Goal: Task Accomplishment & Management: Use online tool/utility

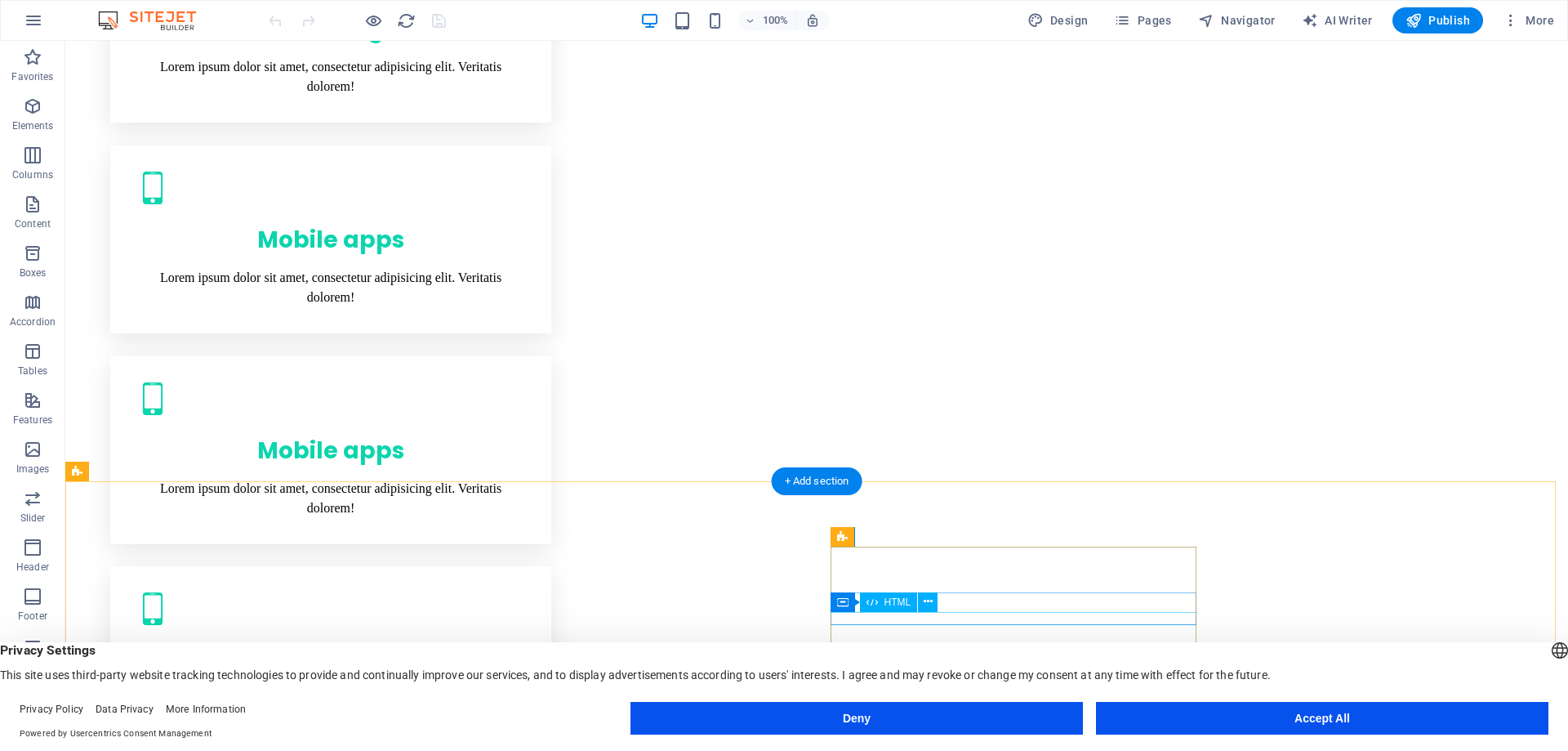
scroll to position [2042, 0]
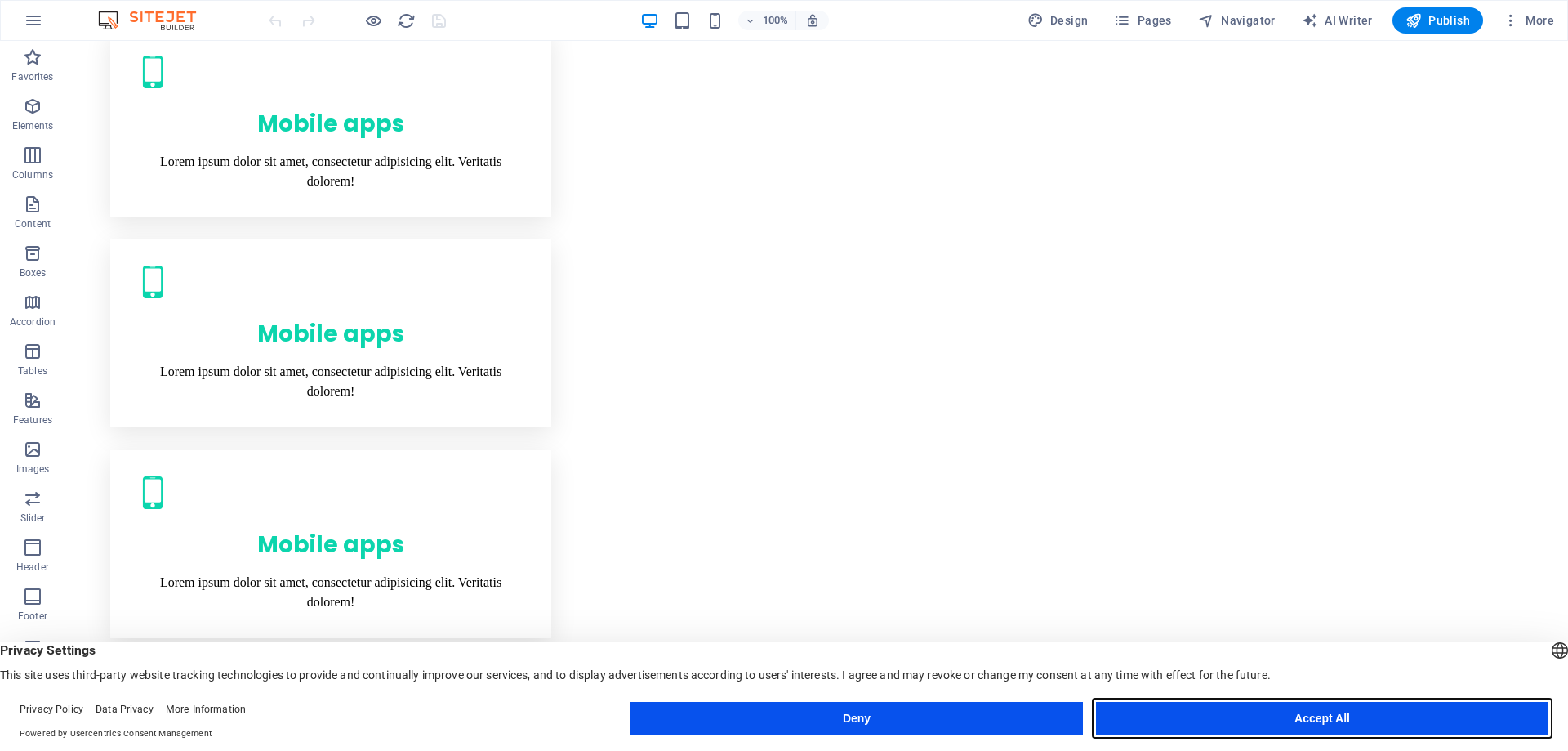
click at [1202, 709] on button "Accept All" at bounding box center [1322, 718] width 452 height 33
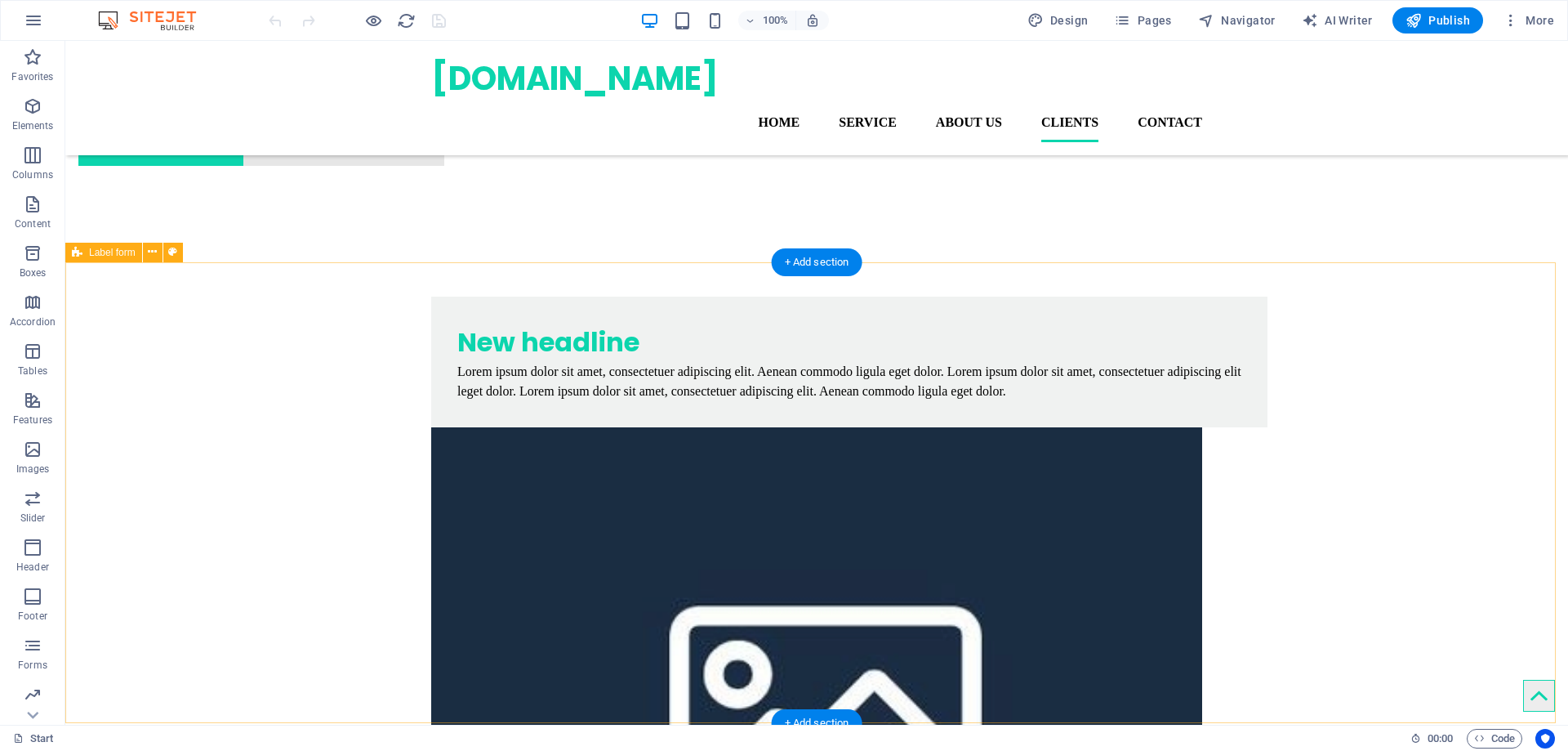
scroll to position [5181, 0]
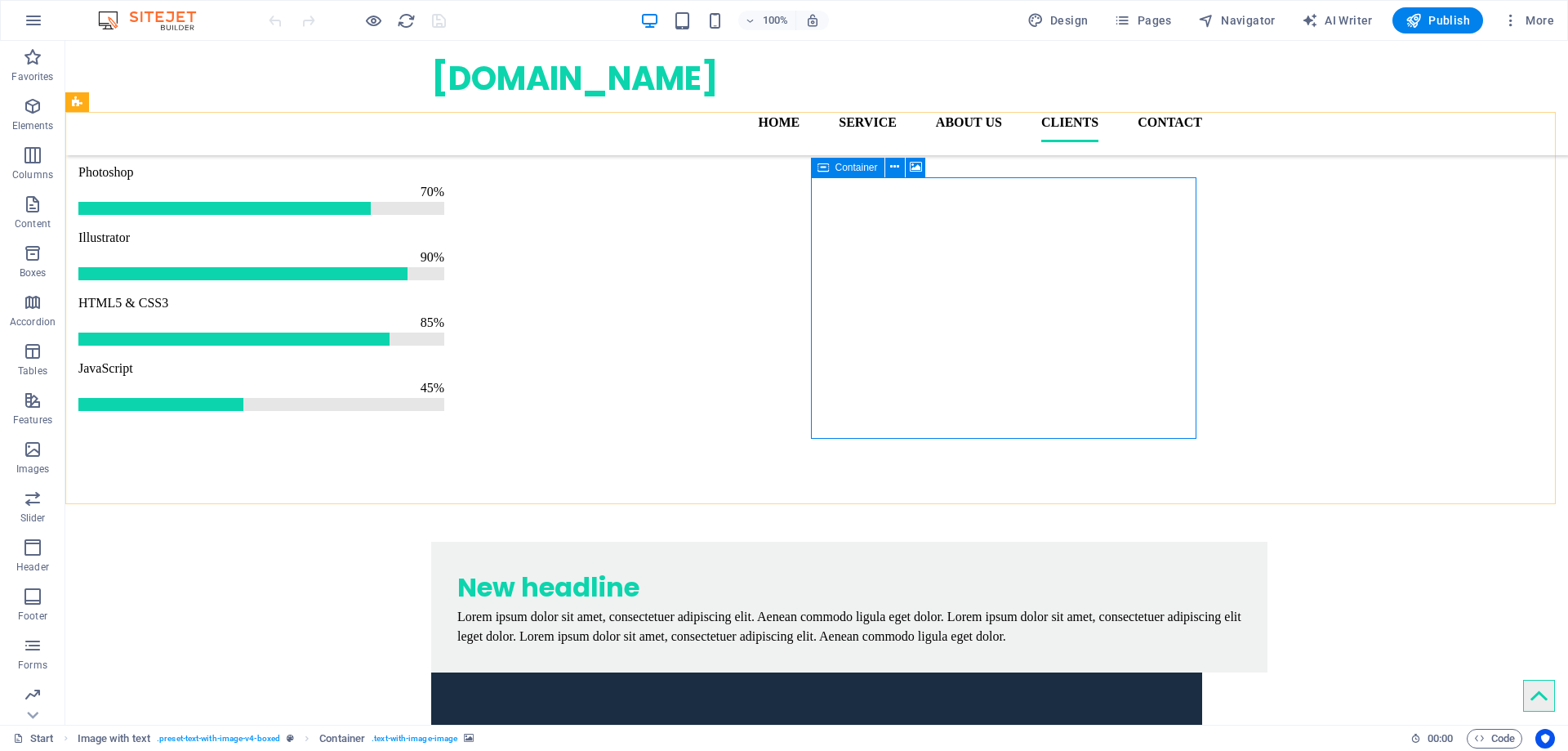
click at [834, 168] on div "Container" at bounding box center [847, 168] width 73 height 19
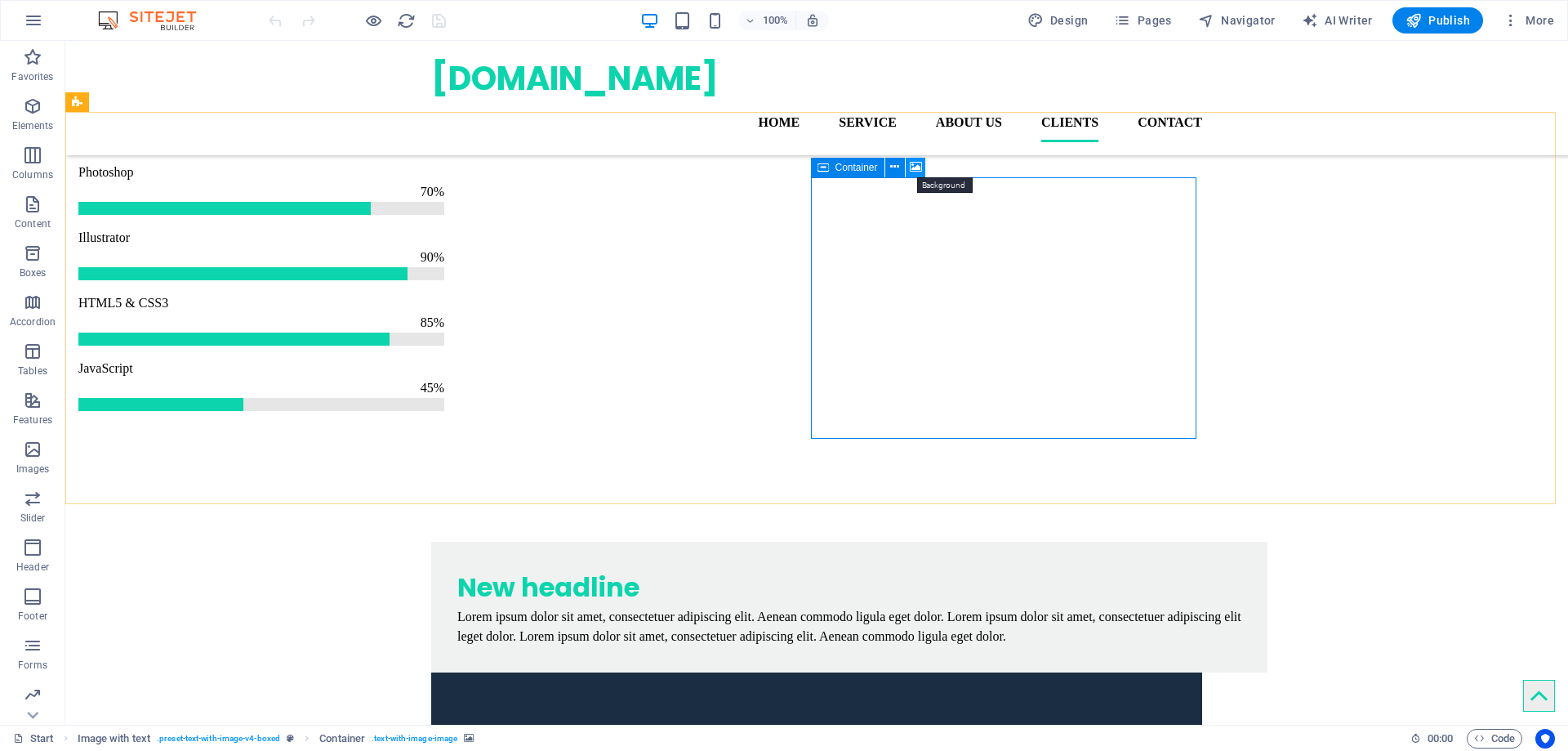
click at [922, 167] on button at bounding box center [915, 168] width 19 height 19
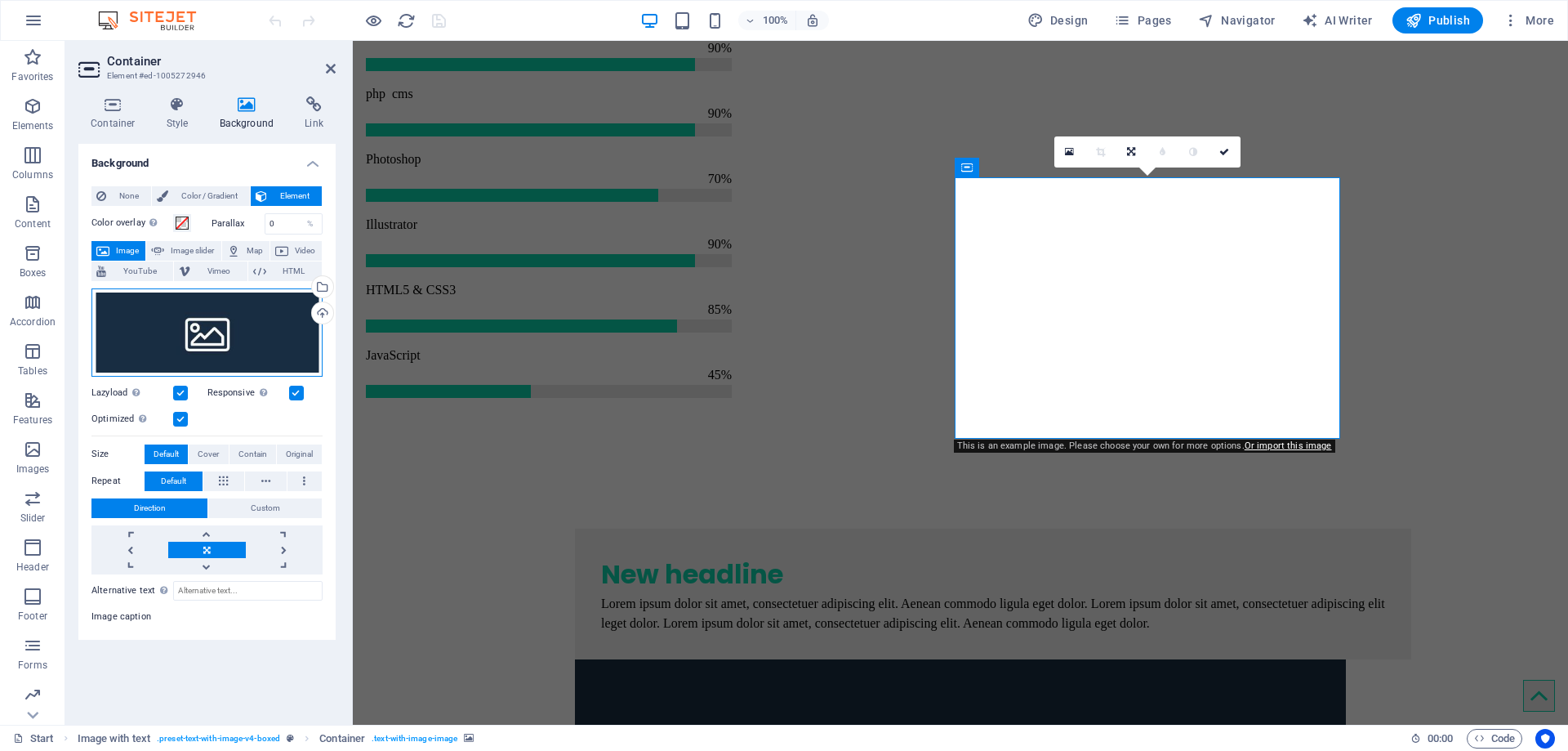
click at [168, 341] on div "Drag files here, click to choose files or select files from Files or our free s…" at bounding box center [207, 332] width 231 height 89
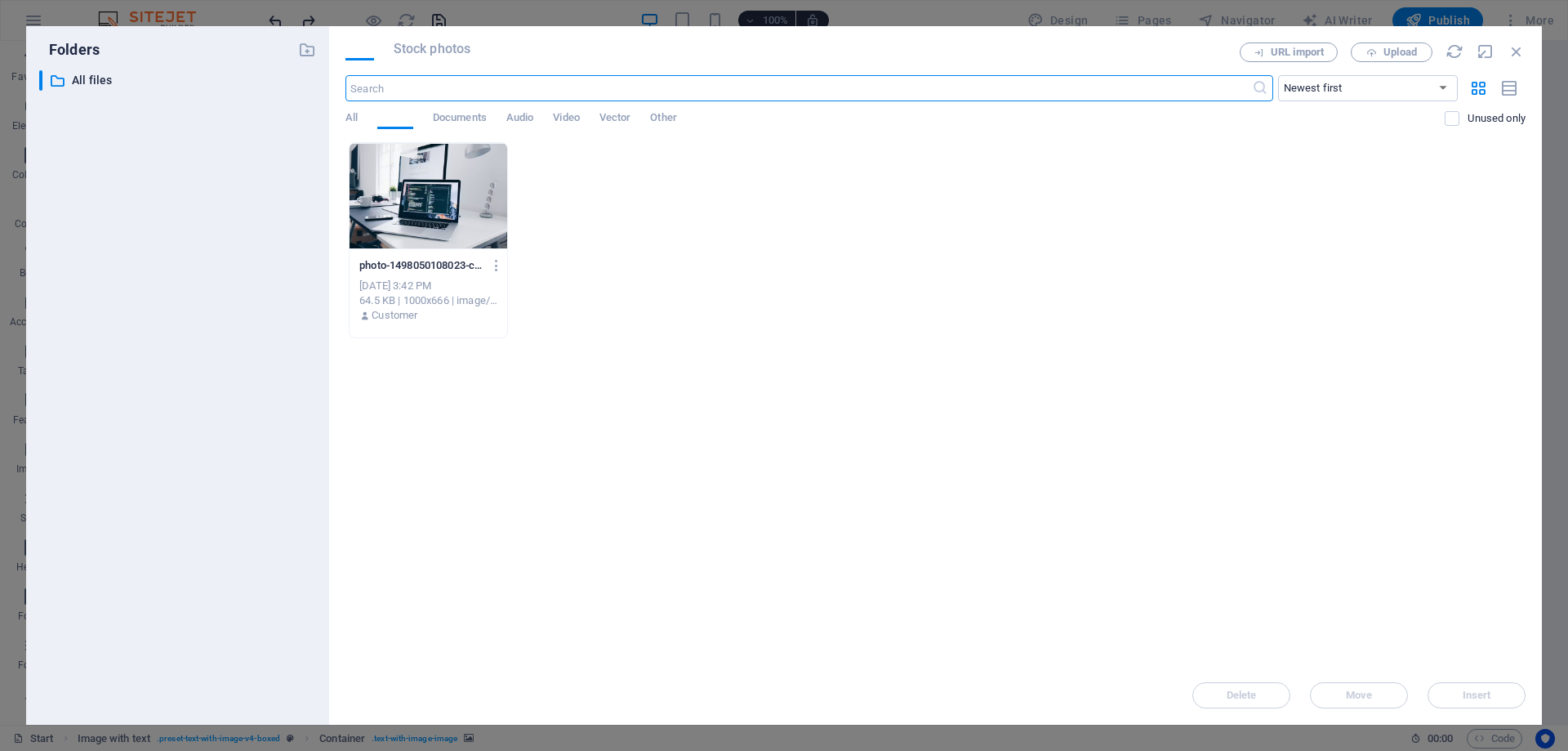
scroll to position [5082, 0]
click at [449, 220] on div at bounding box center [428, 195] width 158 height 106
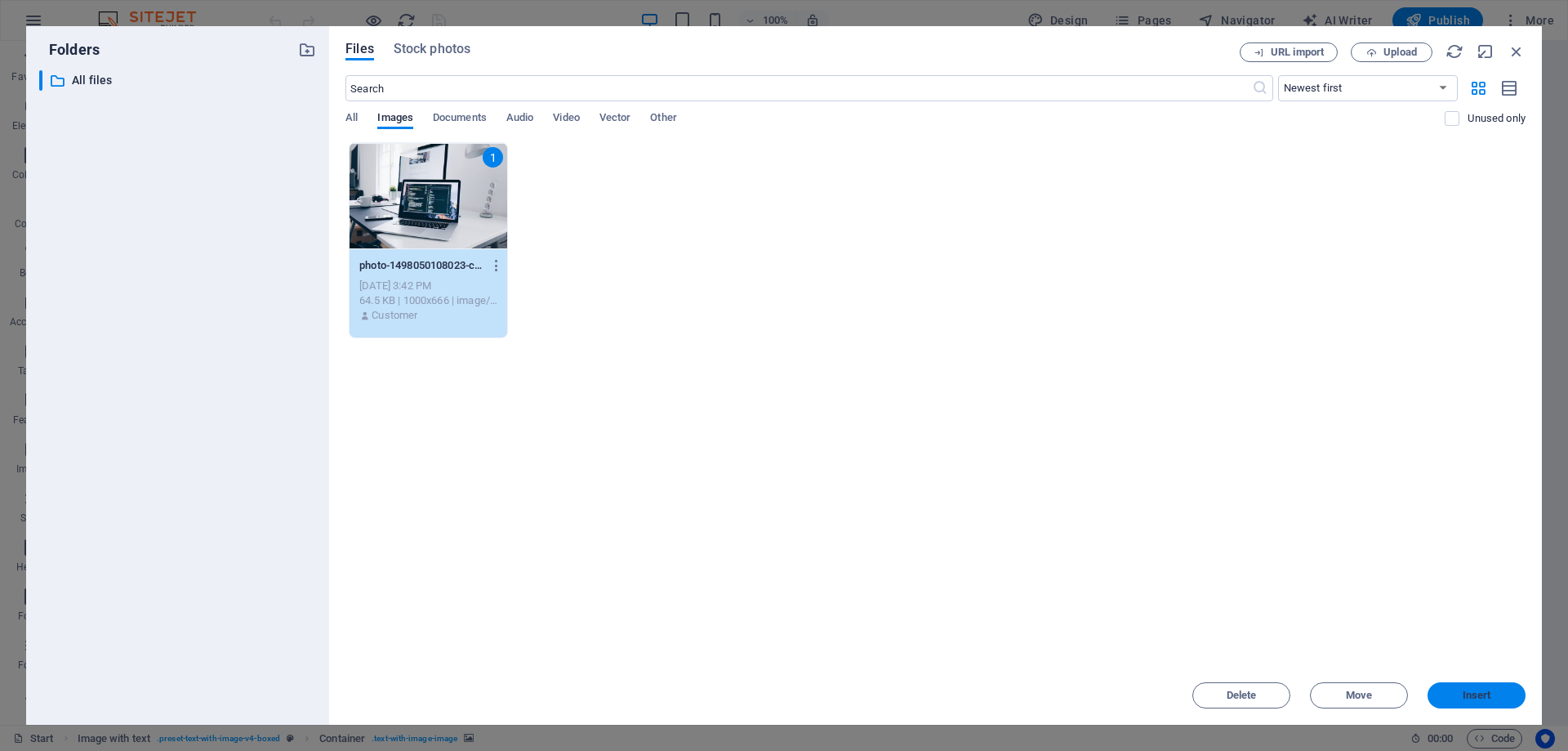
click at [1467, 697] on span "Insert" at bounding box center [1477, 695] width 29 height 10
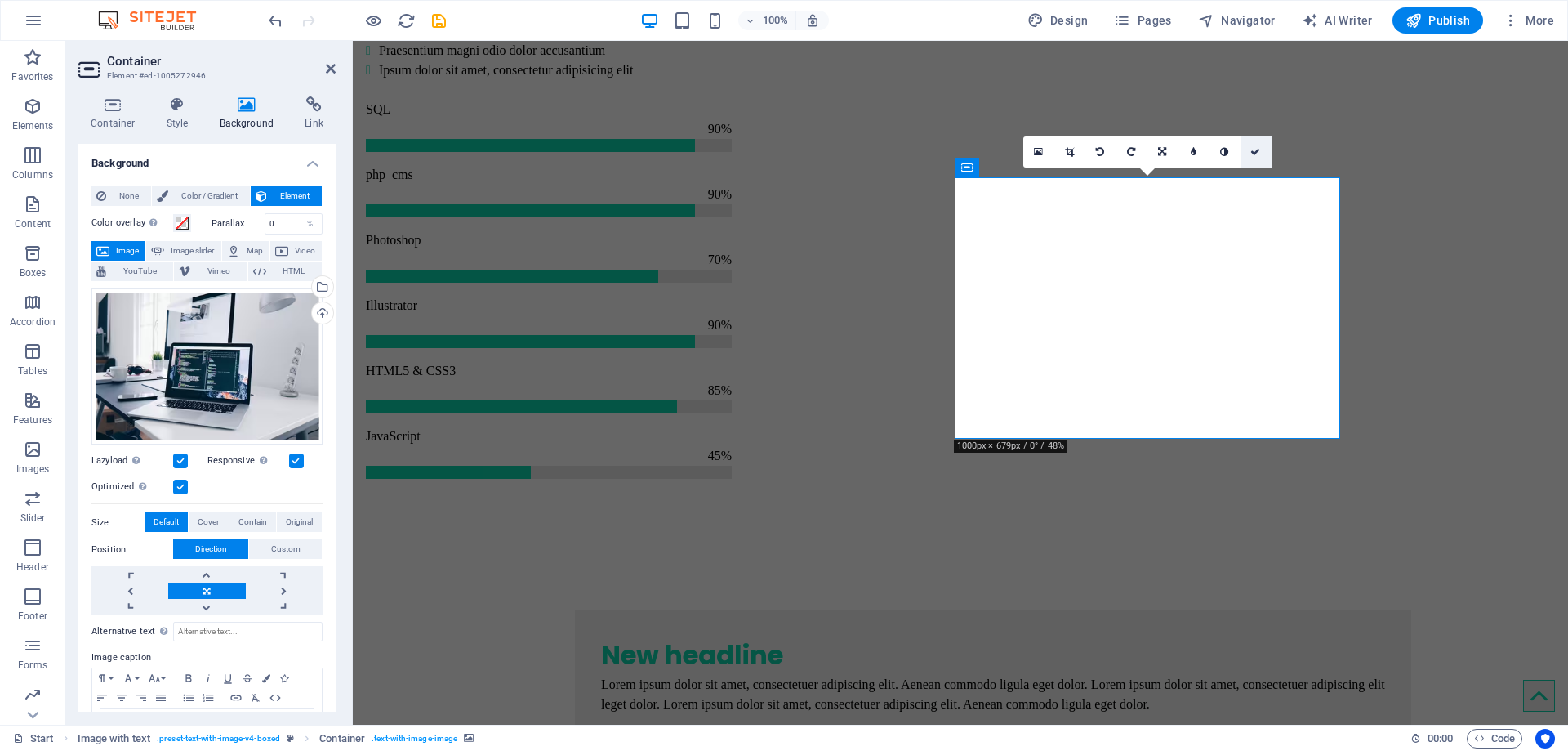
click at [1255, 152] on icon at bounding box center [1255, 152] width 10 height 10
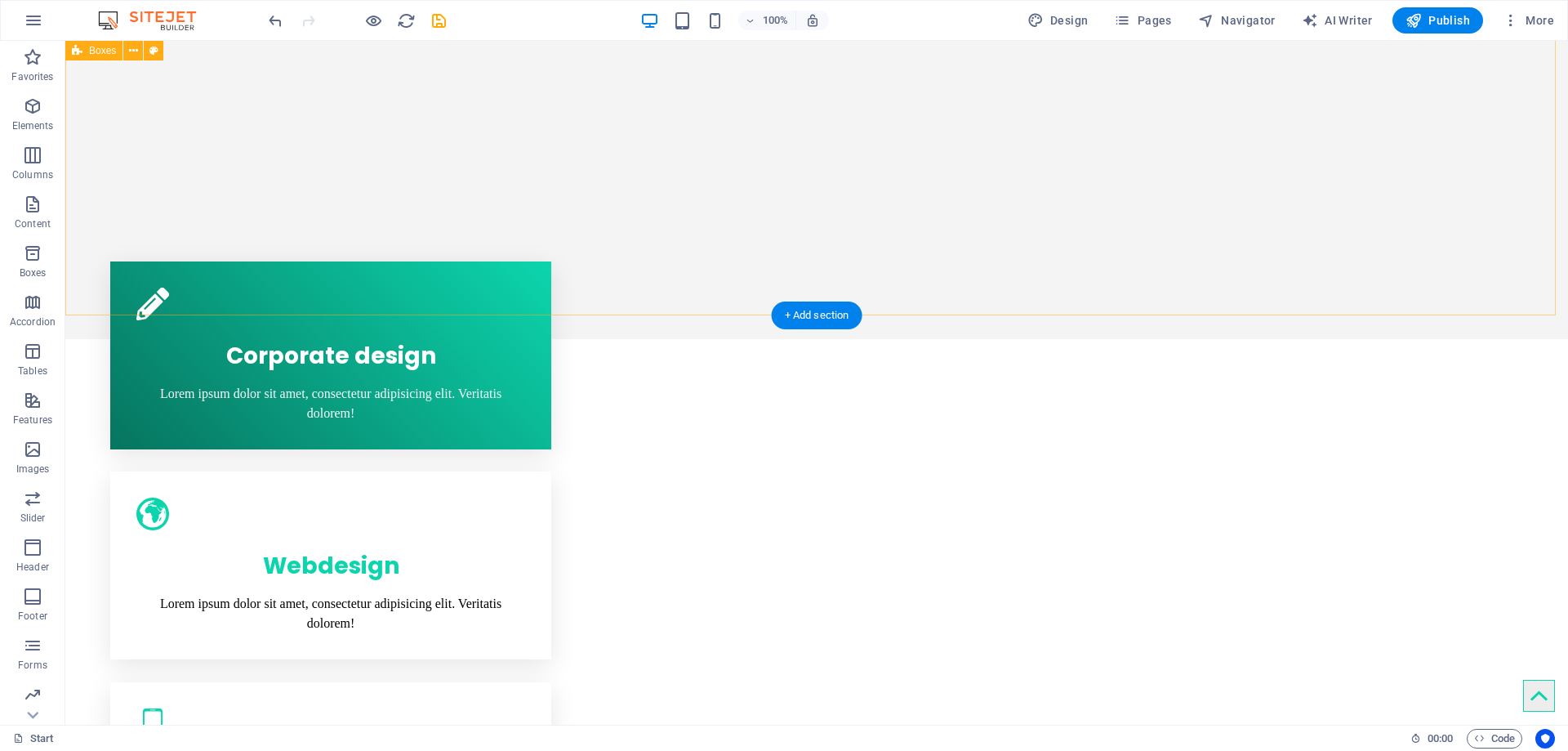
scroll to position [1424, 0]
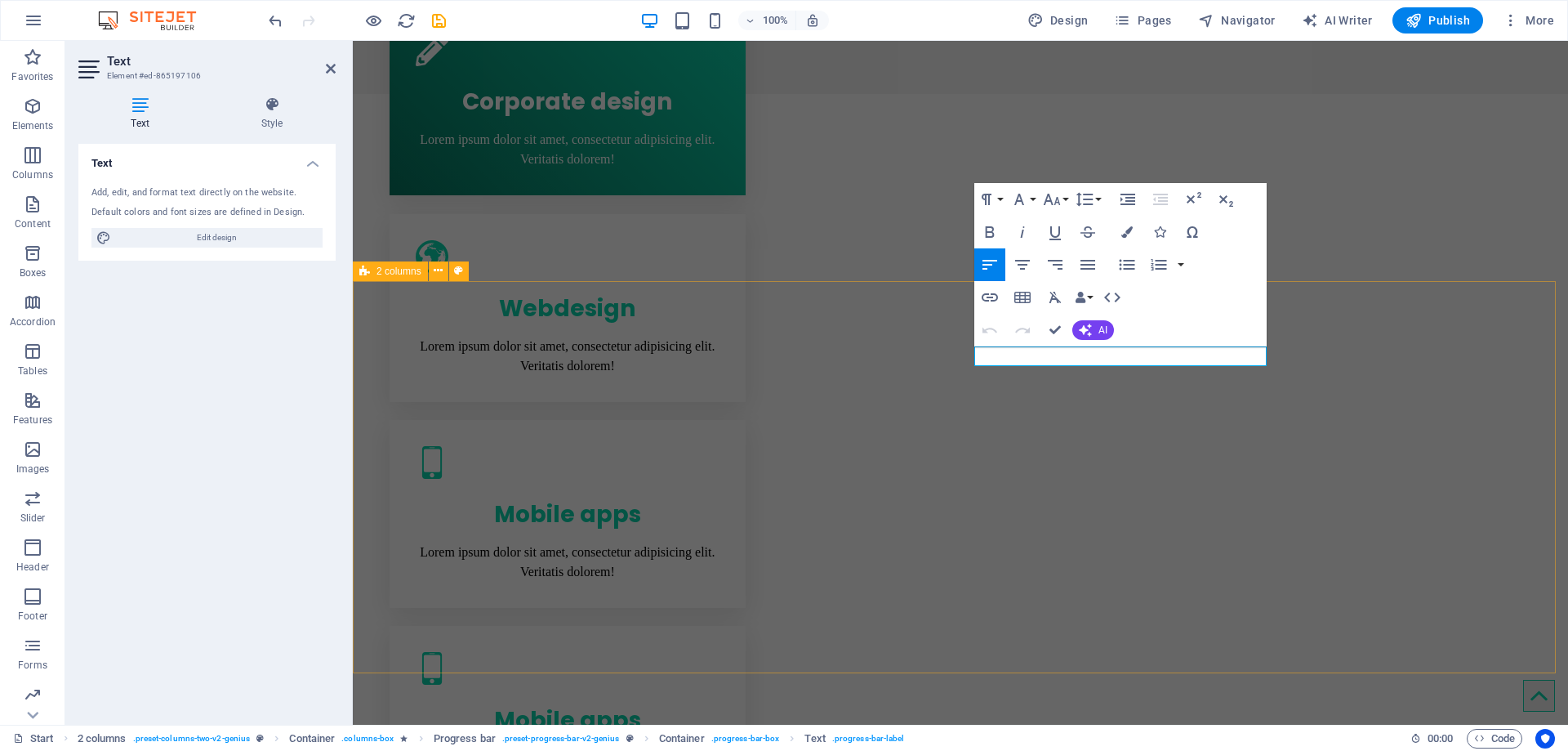
drag, startPoint x: 1013, startPoint y: 354, endPoint x: 944, endPoint y: 342, distance: 70.0
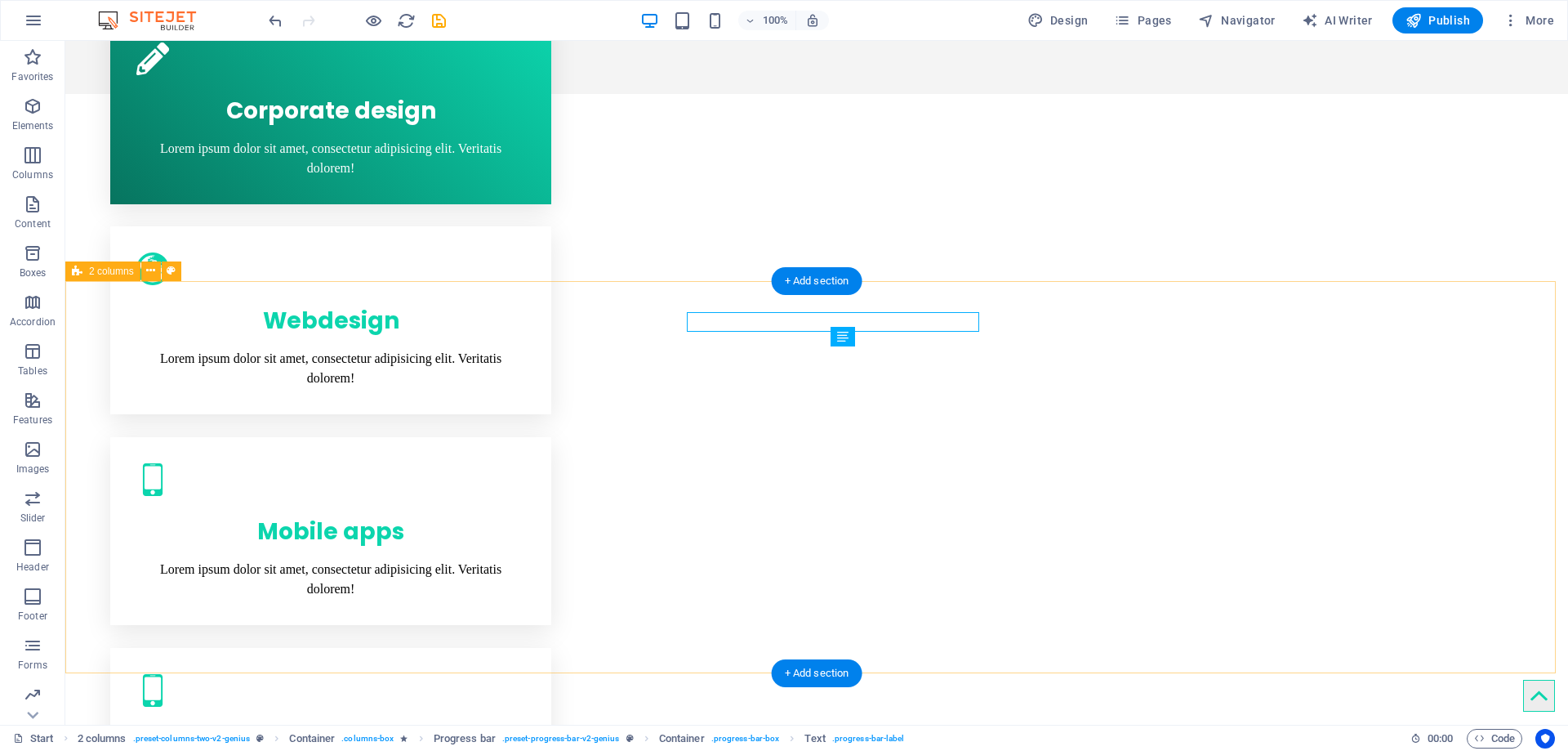
scroll to position [1458, 0]
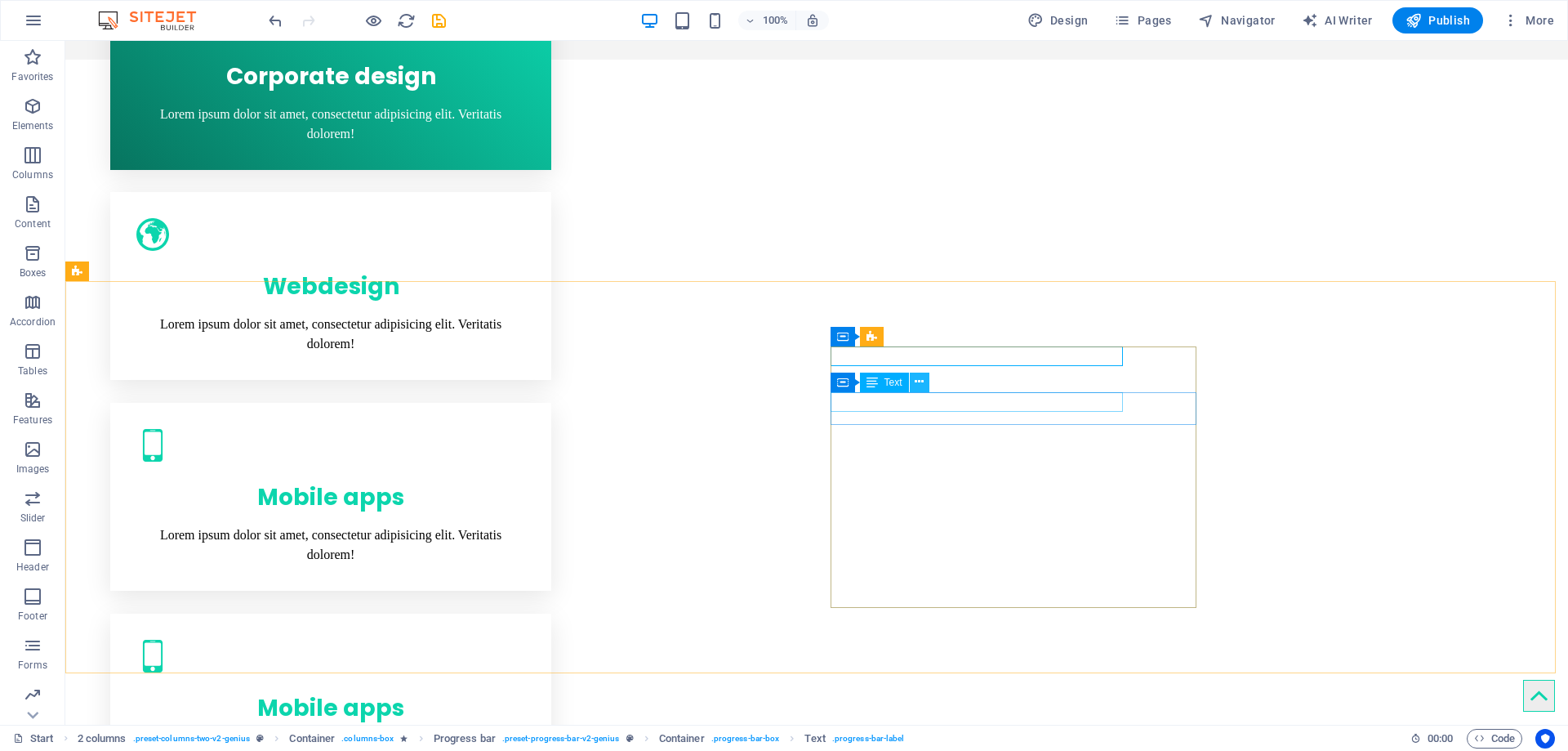
click at [917, 381] on icon at bounding box center [918, 382] width 9 height 17
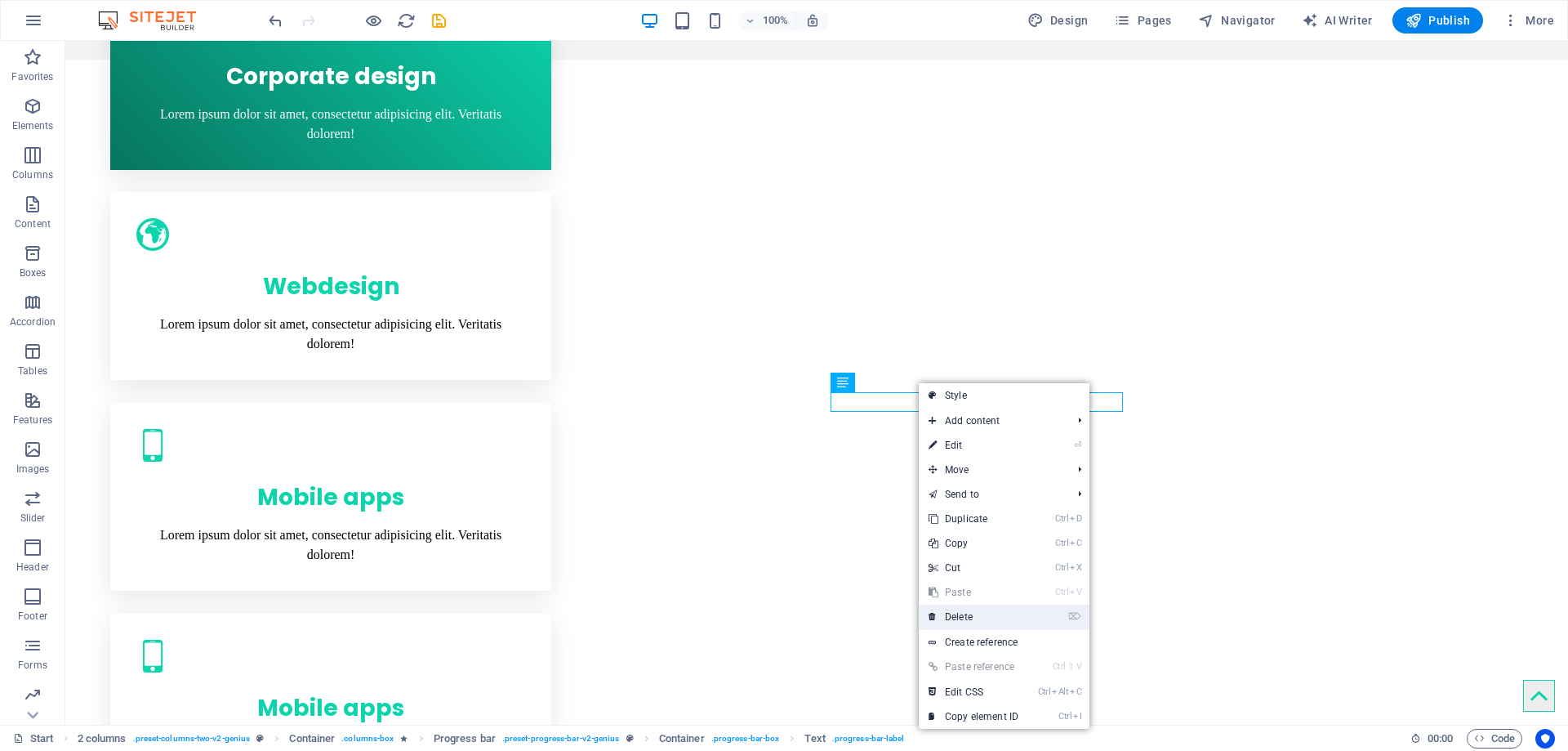
click at [950, 611] on link "⌦ Delete" at bounding box center [973, 616] width 110 height 24
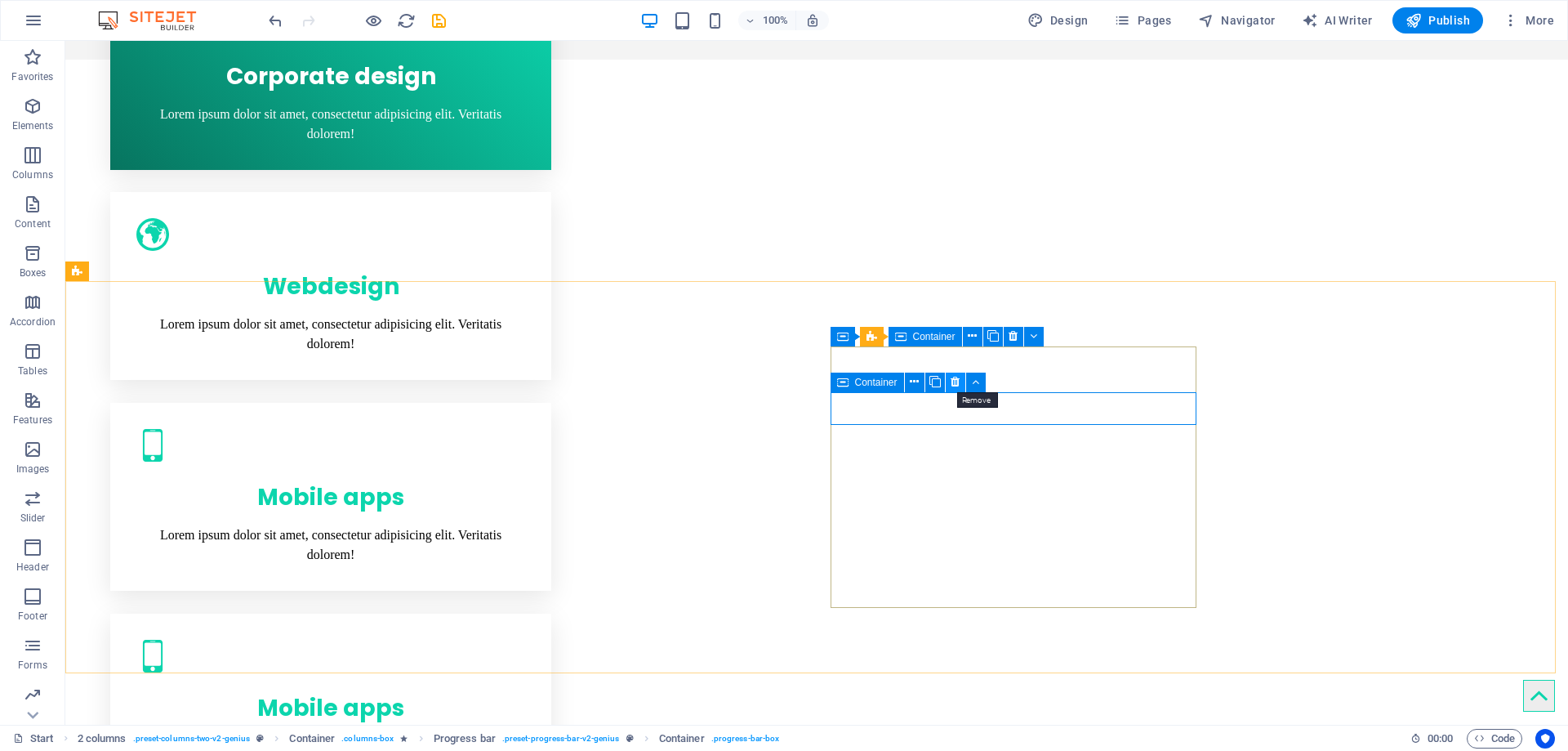
click at [961, 380] on button at bounding box center [955, 382] width 19 height 19
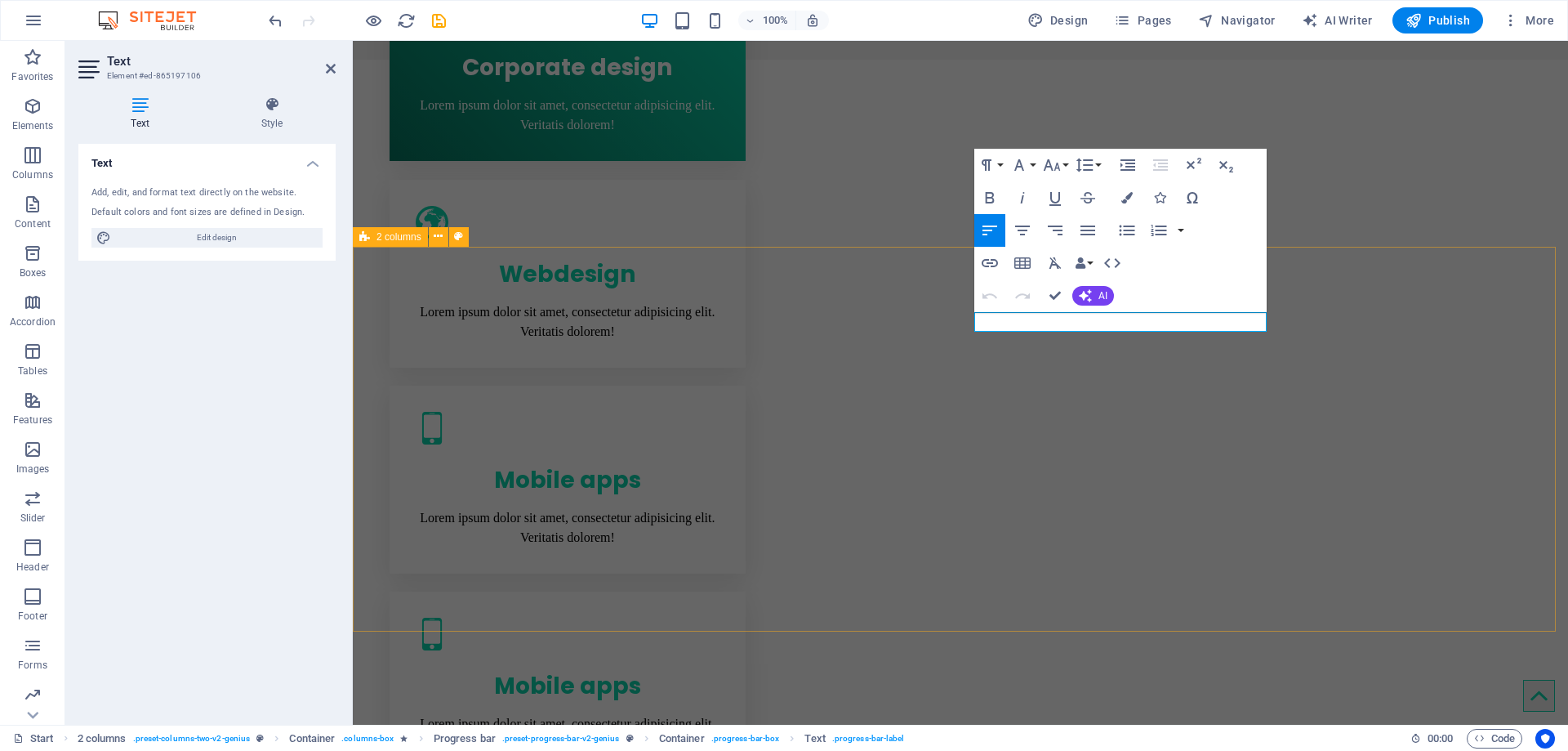
drag, startPoint x: 1015, startPoint y: 324, endPoint x: 948, endPoint y: 316, distance: 67.5
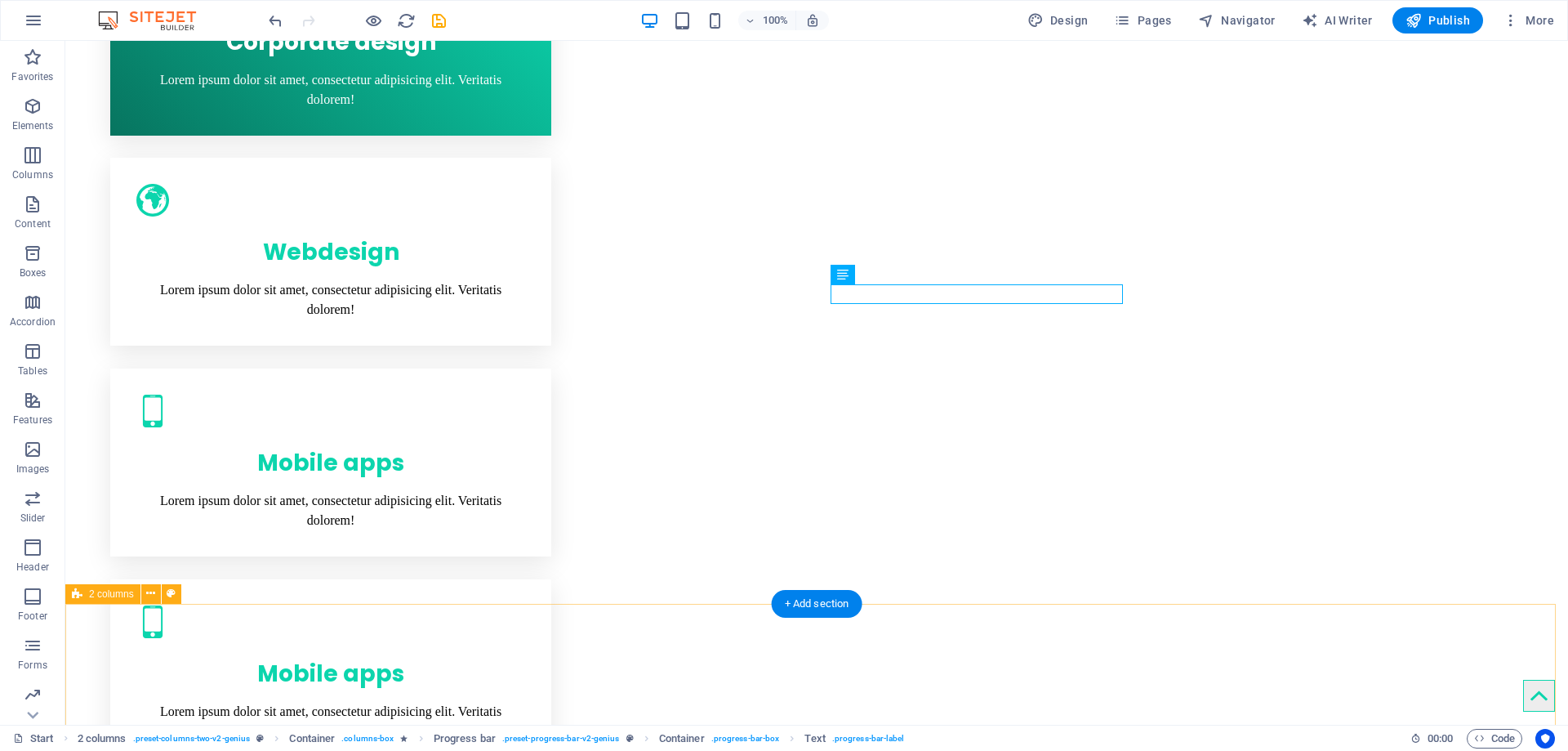
scroll to position [1737, 0]
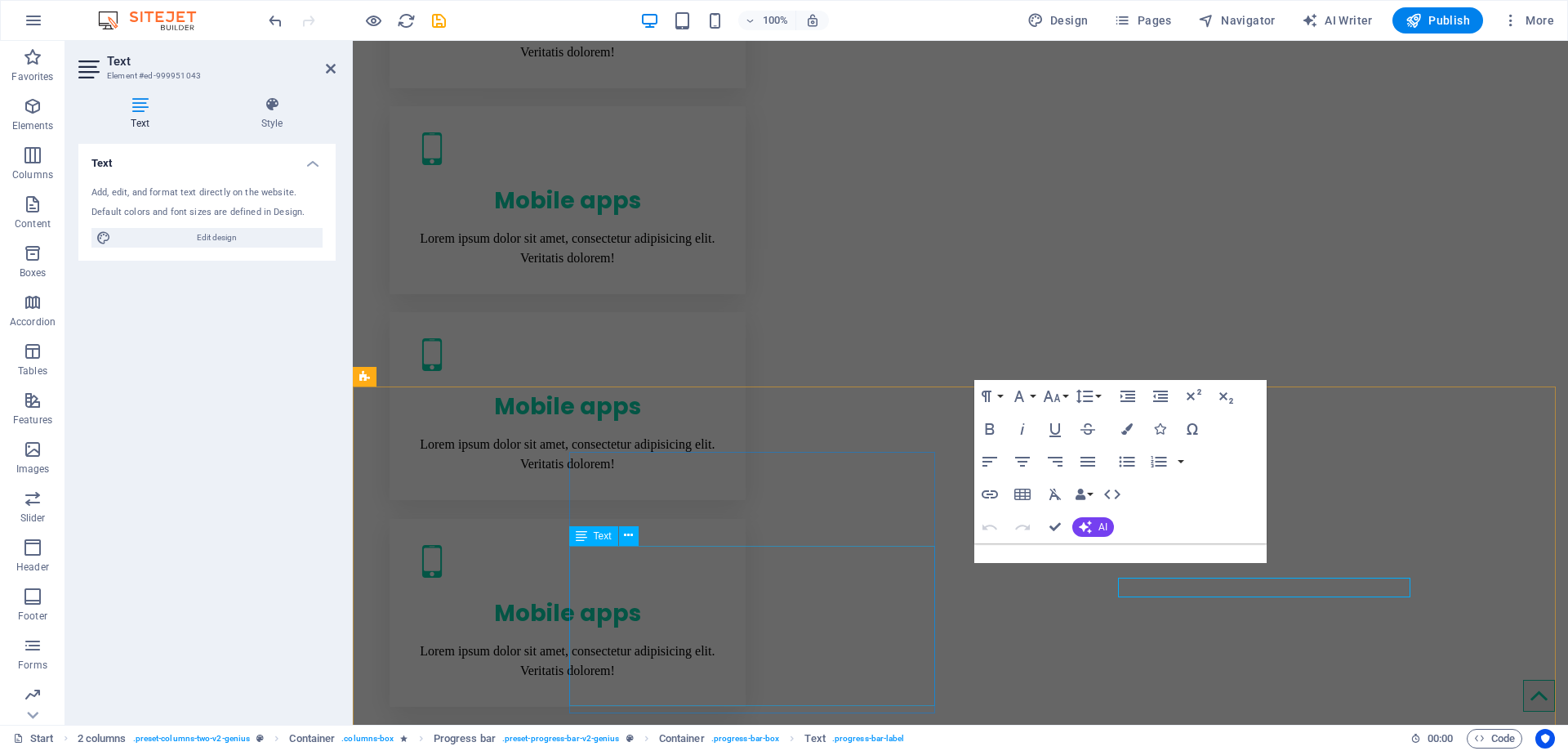
drag, startPoint x: 877, startPoint y: 555, endPoint x: 1058, endPoint y: 551, distance: 181.0
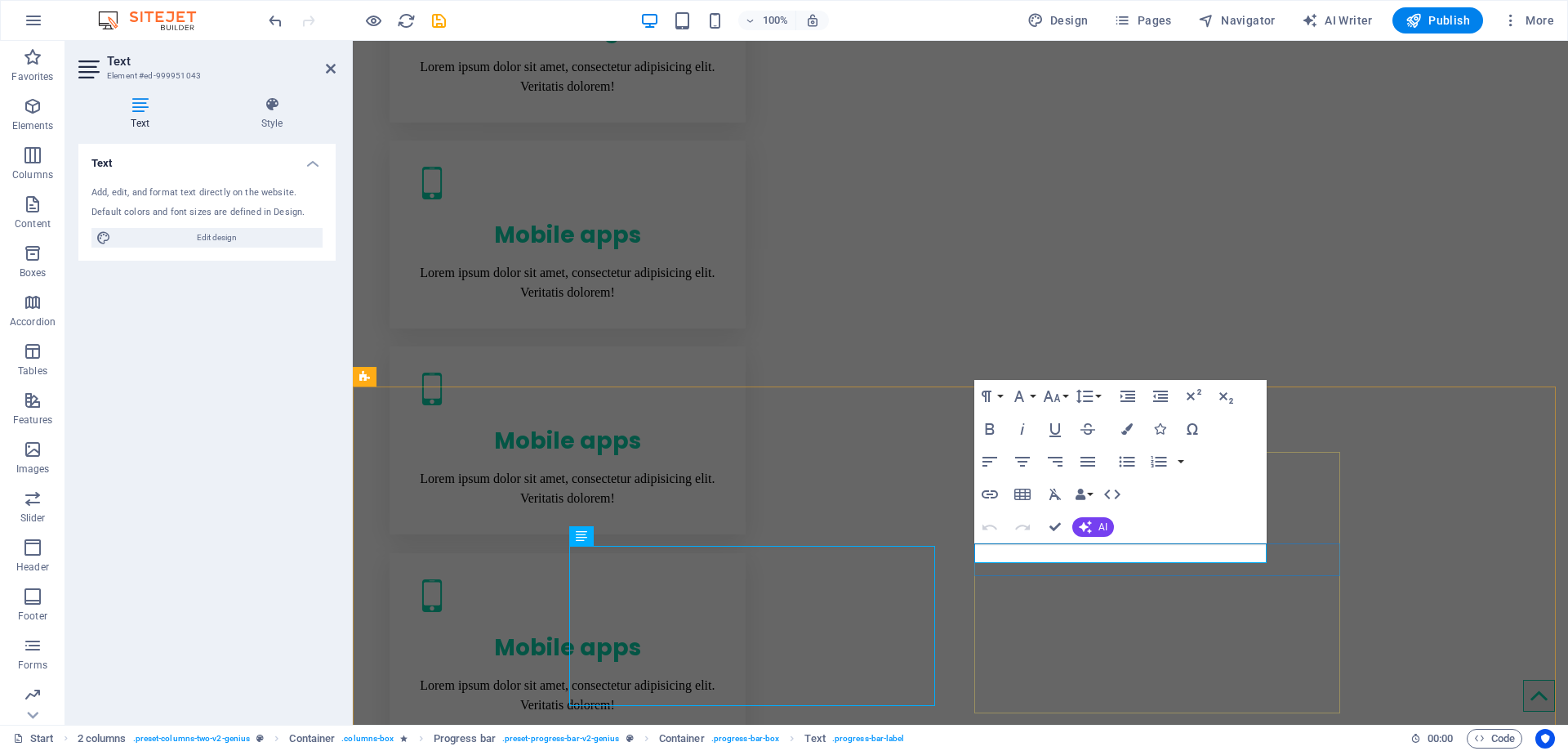
drag, startPoint x: 1332, startPoint y: 553, endPoint x: 1215, endPoint y: 548, distance: 117.1
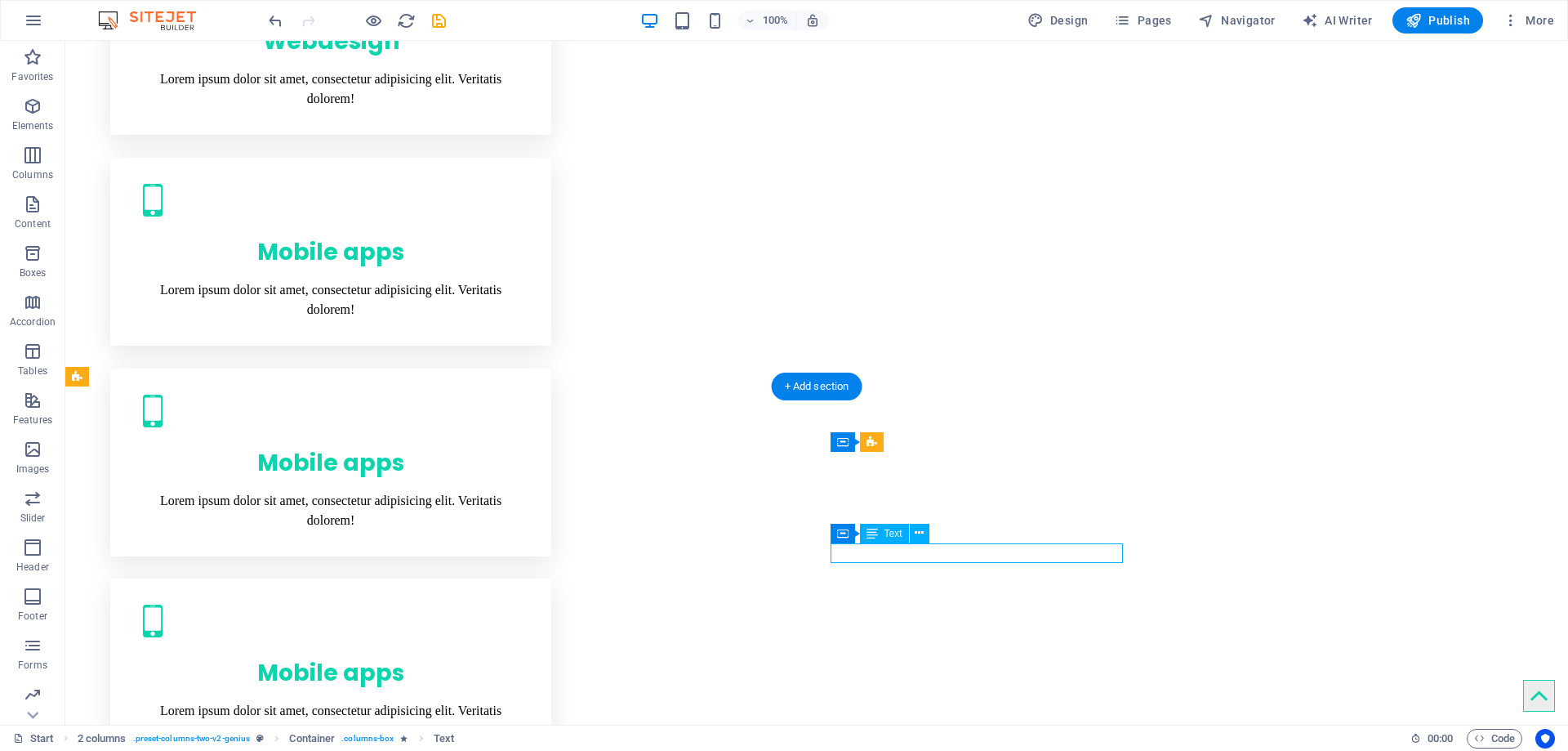
scroll to position [1737, 0]
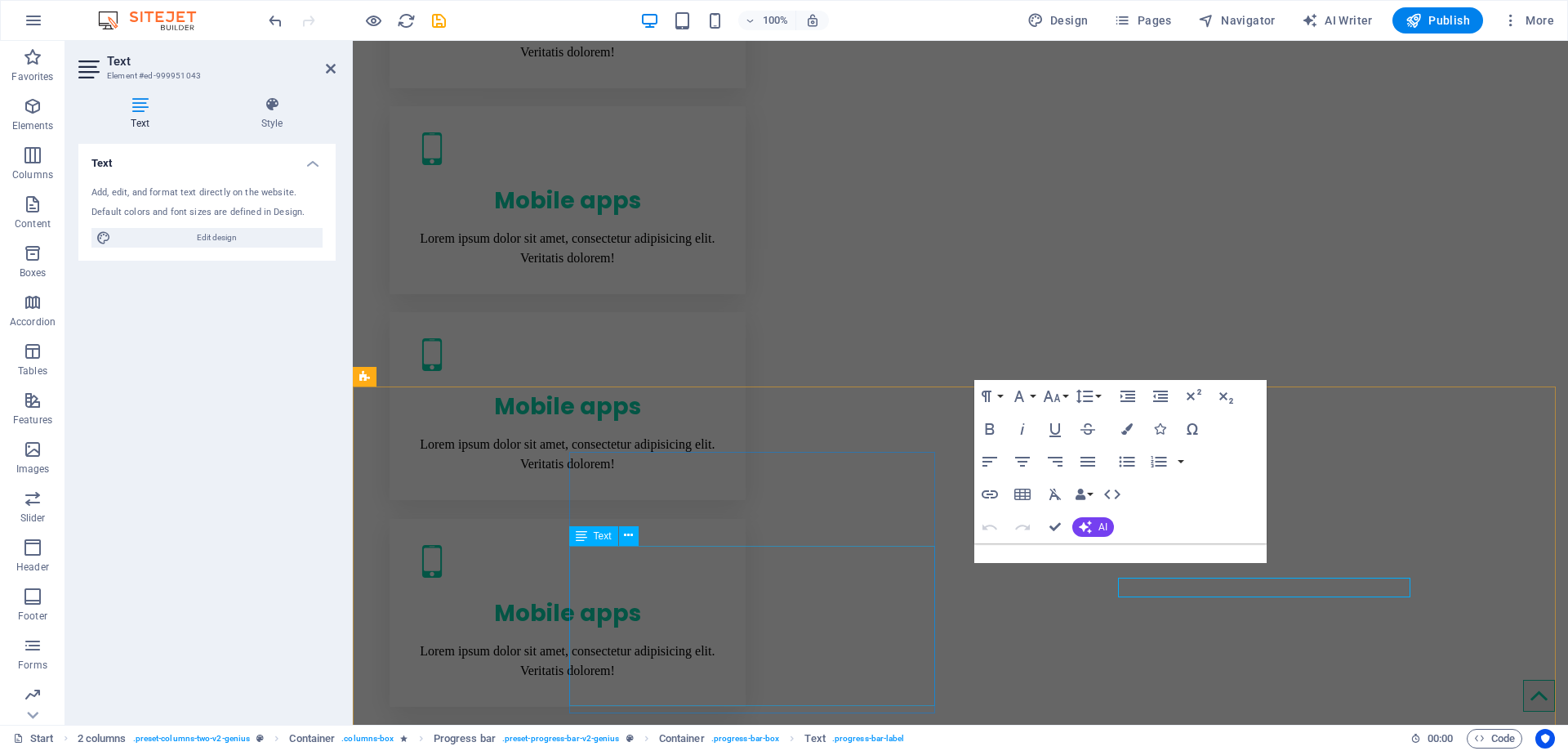
scroll to position [1703, 0]
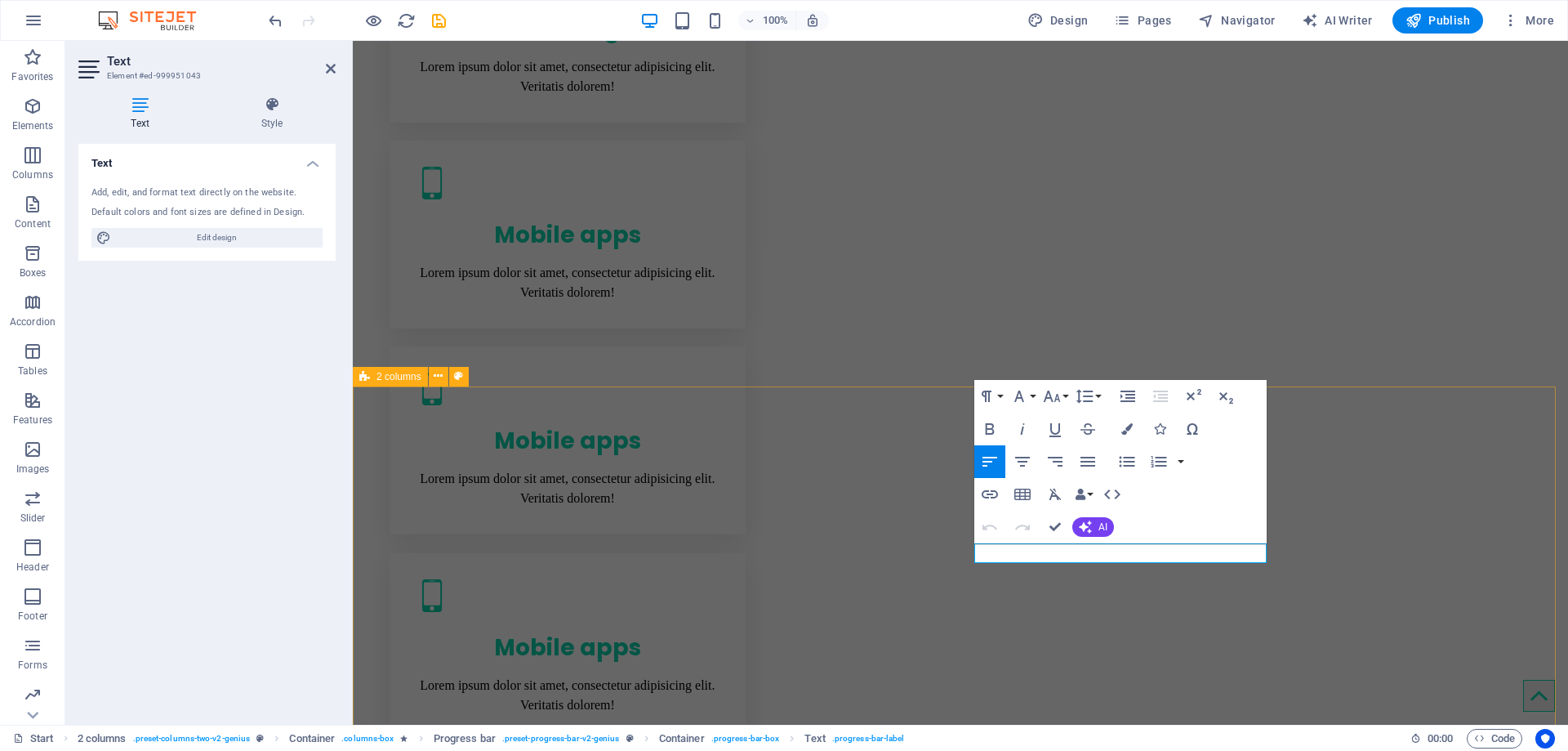
drag, startPoint x: 1118, startPoint y: 554, endPoint x: 958, endPoint y: 546, distance: 160.2
click at [1090, 524] on icon "button" at bounding box center [1086, 527] width 13 height 13
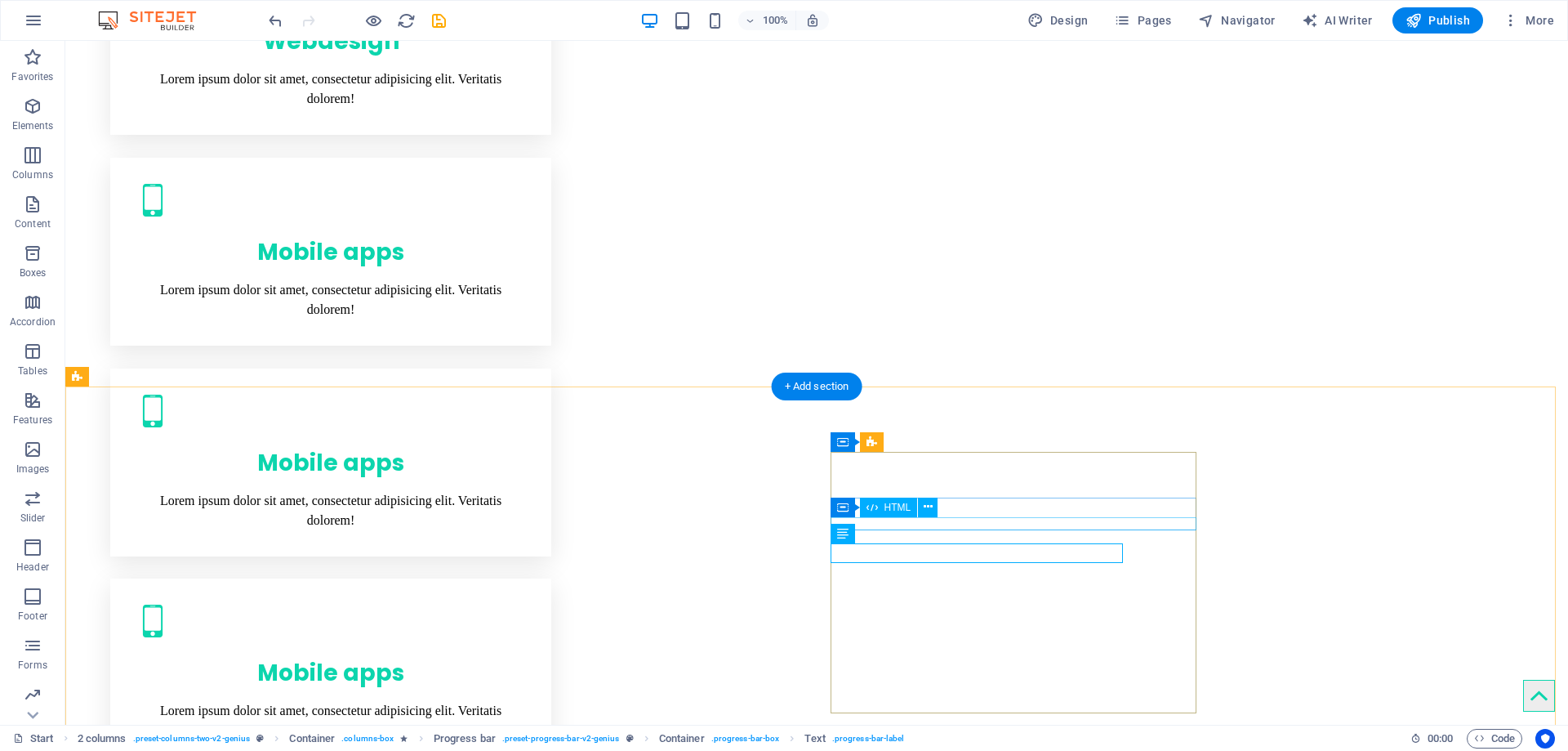
scroll to position [1737, 0]
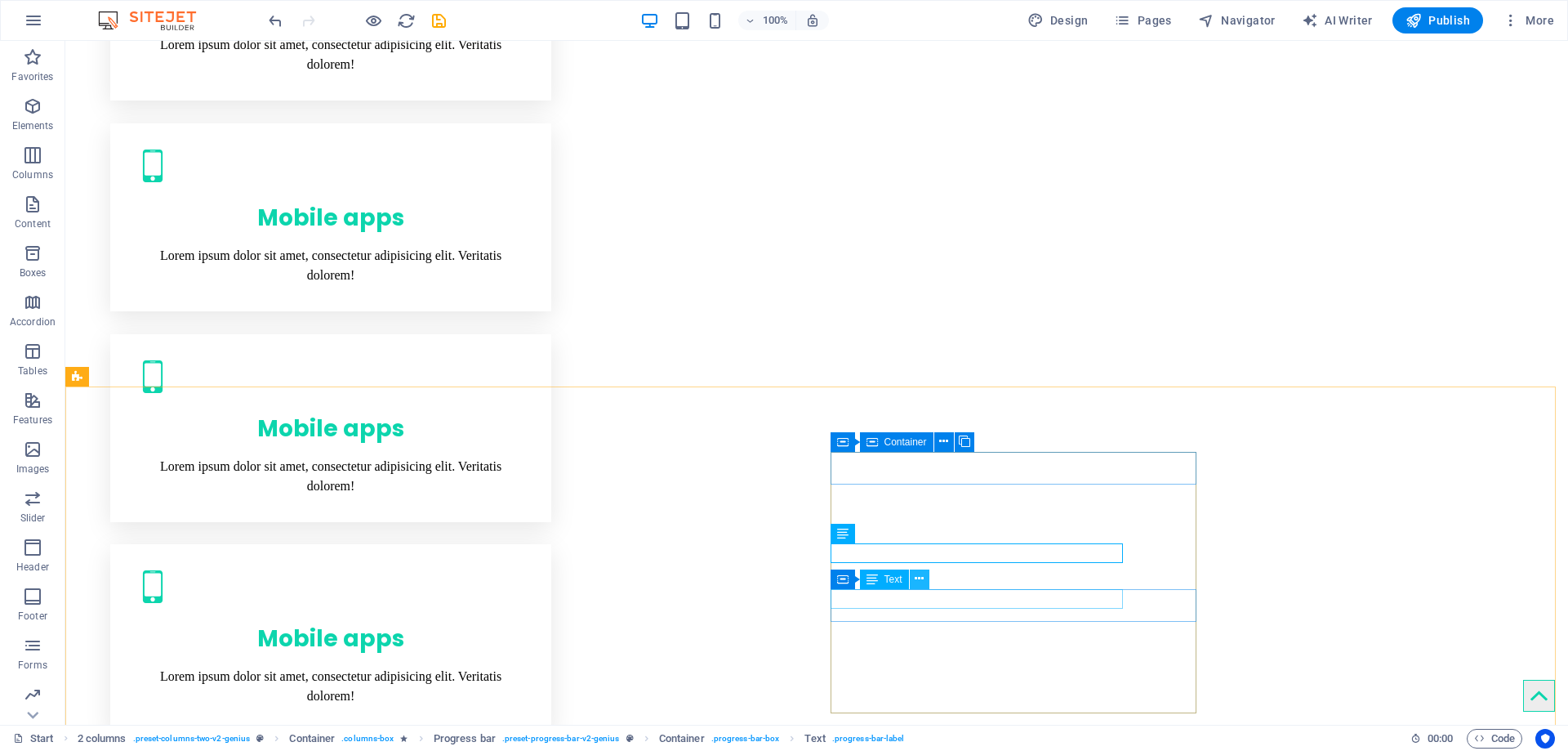
click at [915, 582] on icon at bounding box center [918, 579] width 9 height 17
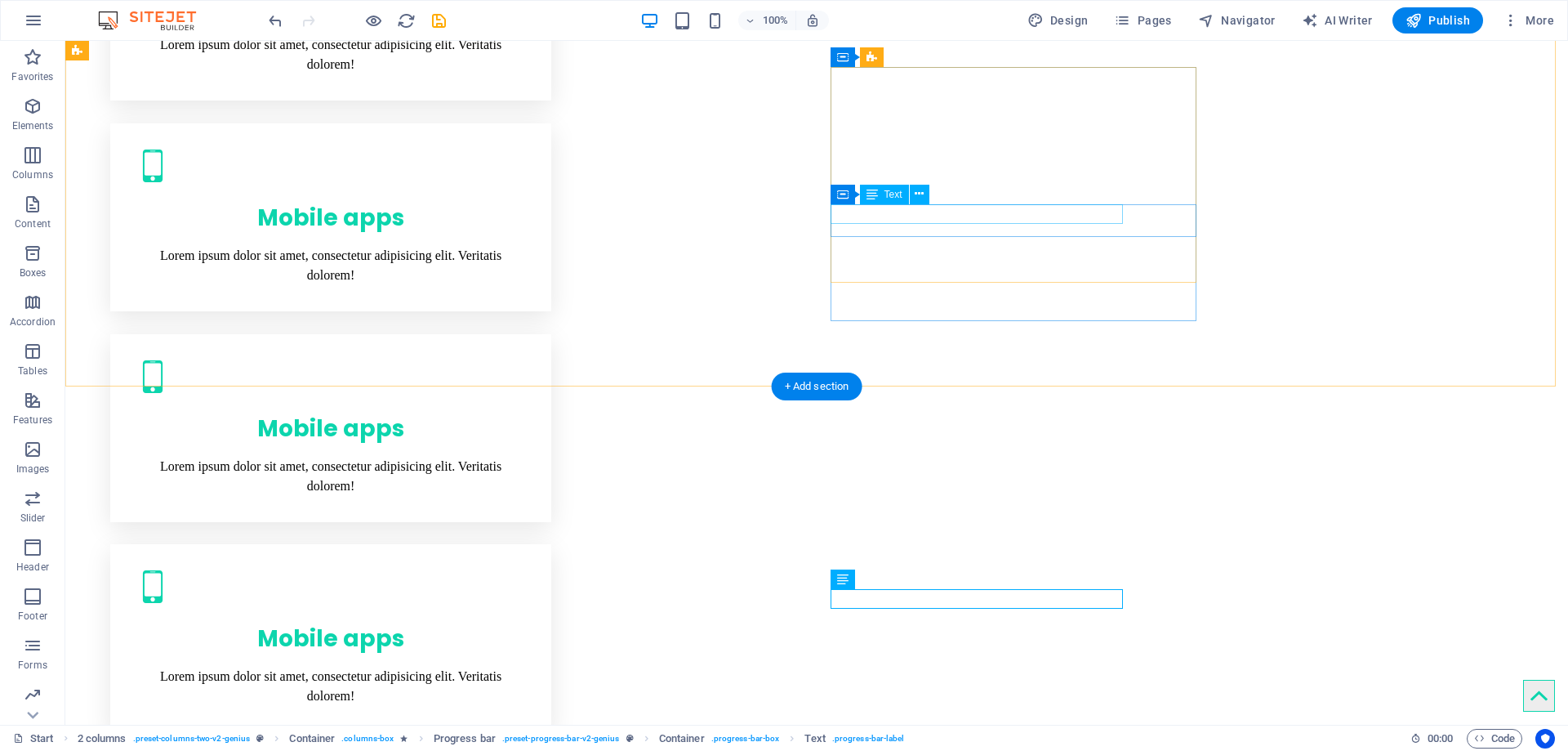
click at [913, 193] on button at bounding box center [919, 194] width 19 height 19
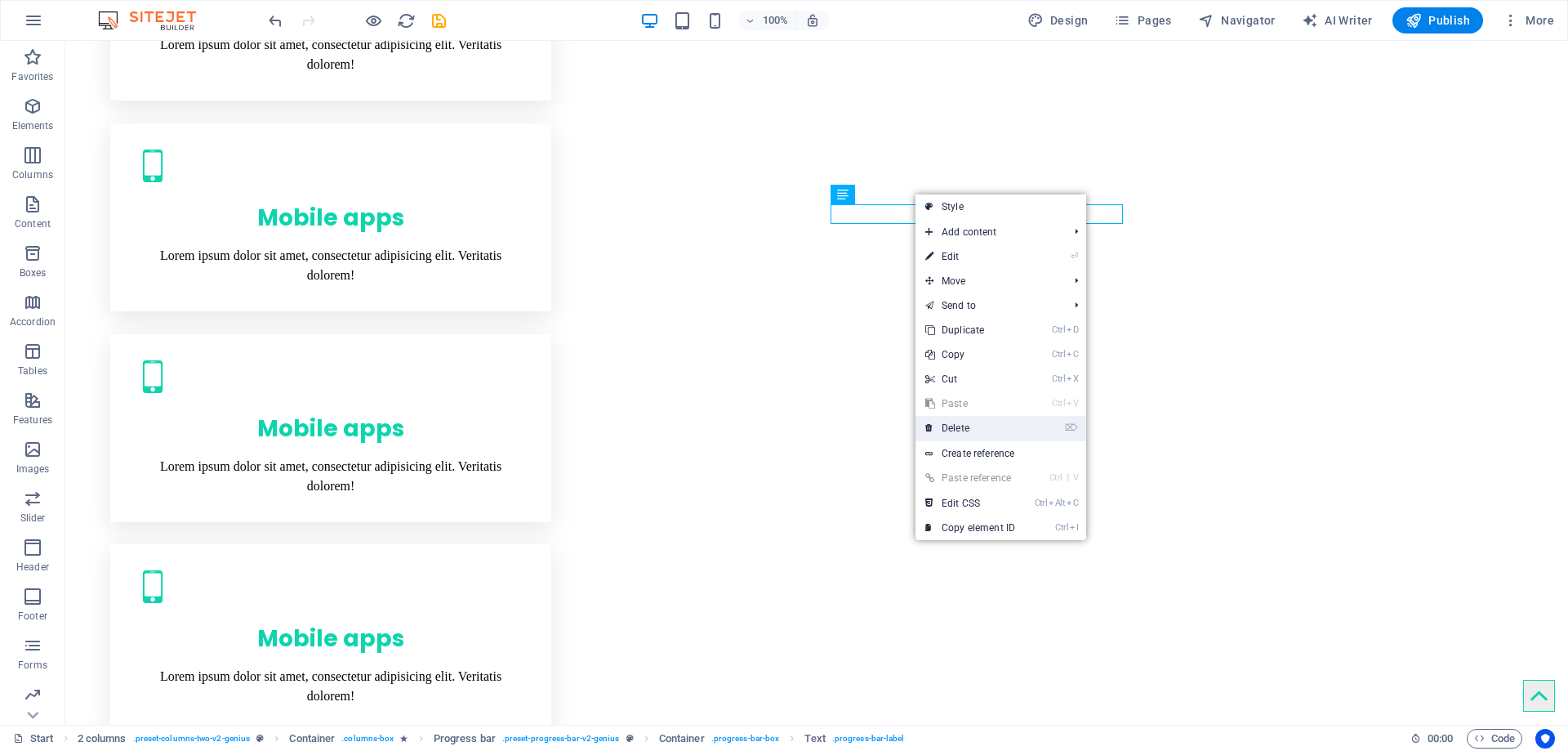
click at [950, 427] on link "⌦ Delete" at bounding box center [970, 427] width 110 height 24
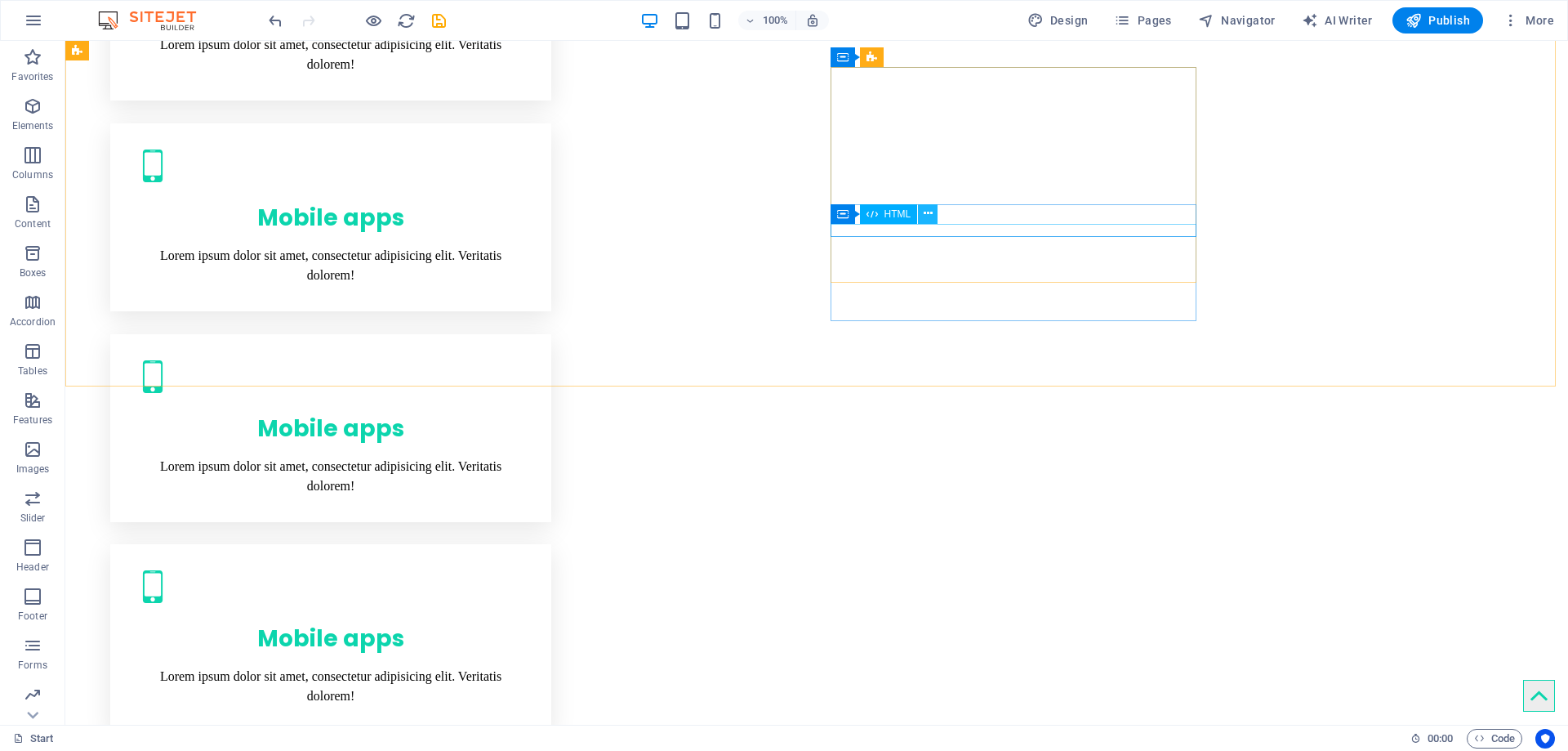
click at [934, 212] on button at bounding box center [928, 214] width 19 height 19
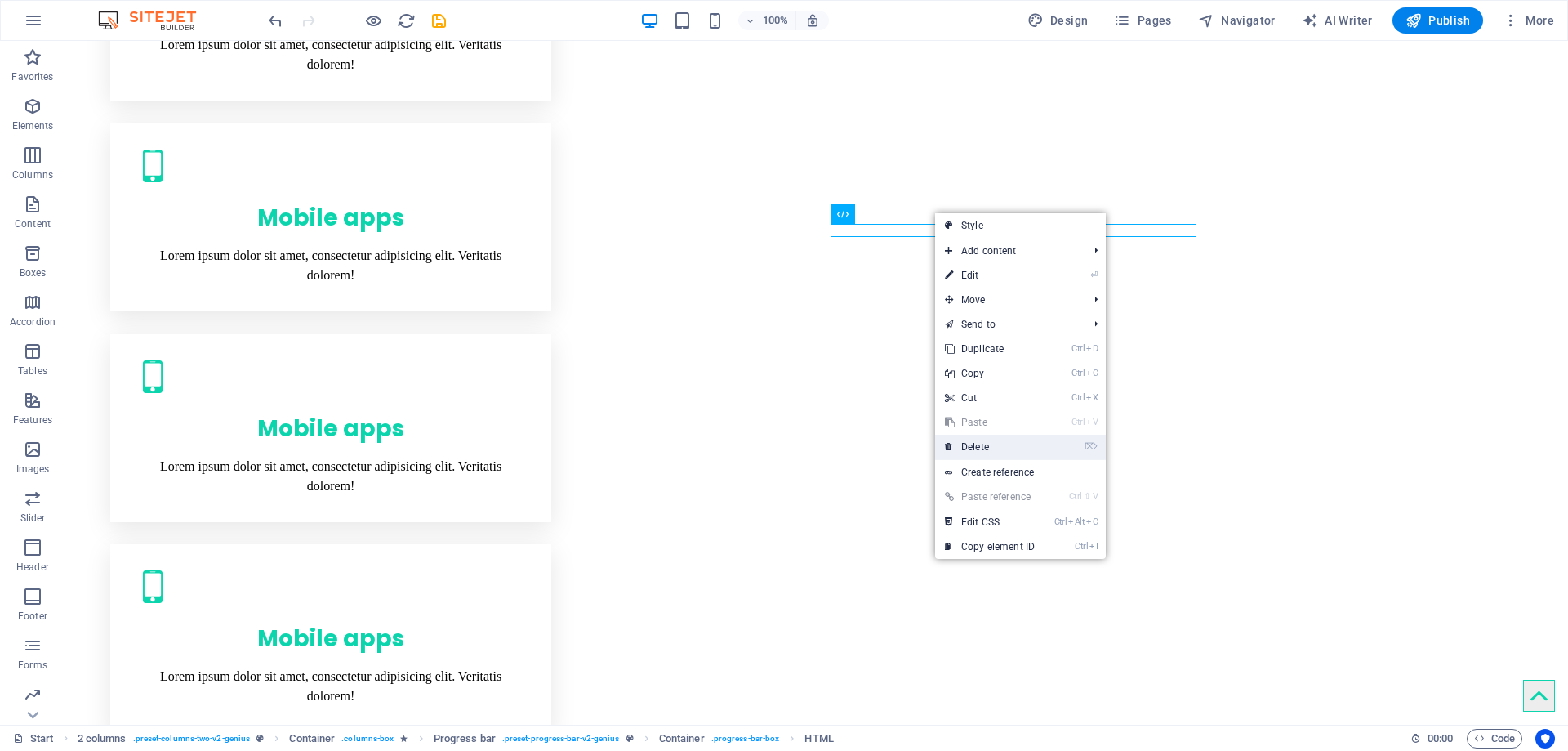
click at [972, 445] on link "⌦ Delete" at bounding box center [990, 446] width 110 height 24
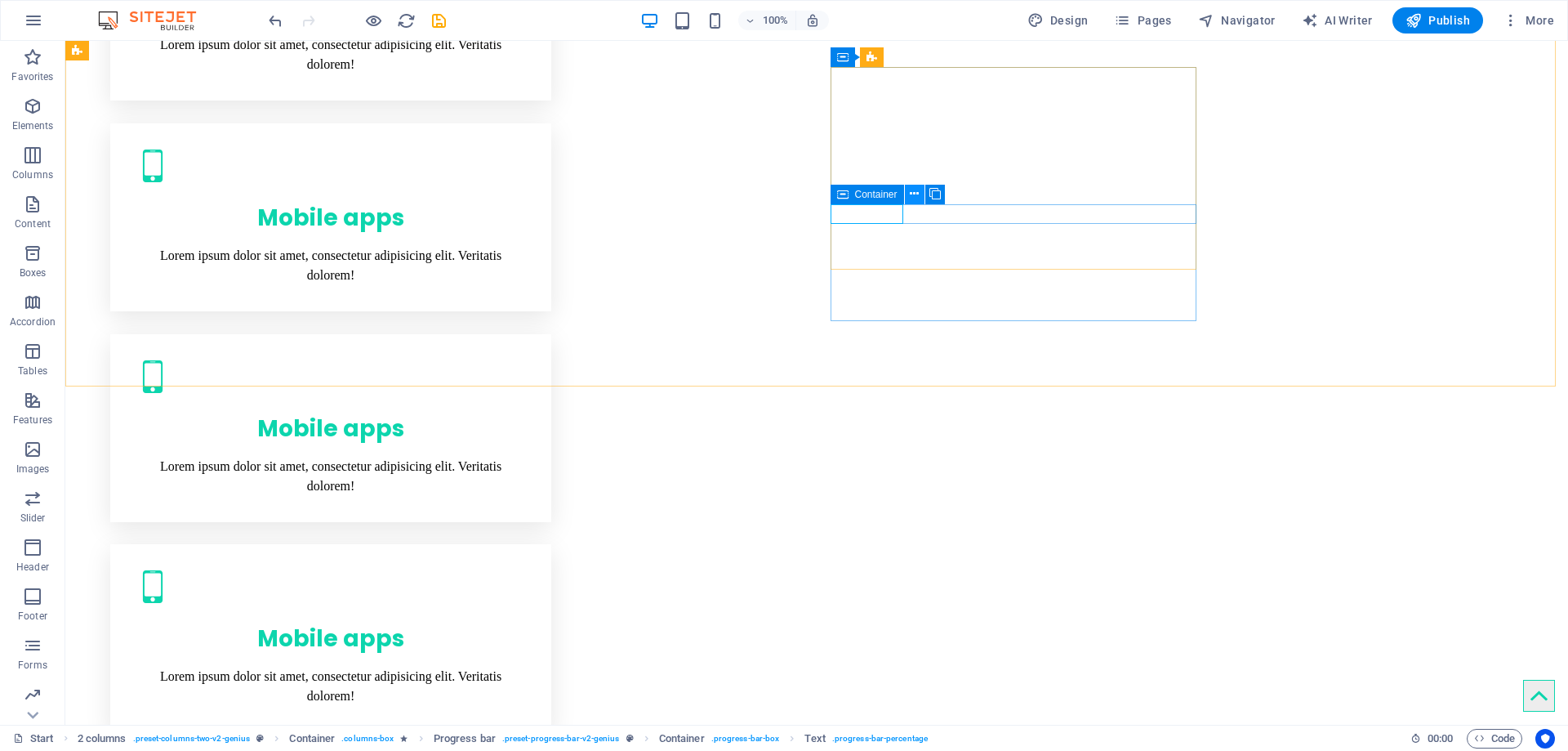
click at [908, 194] on button at bounding box center [914, 194] width 19 height 19
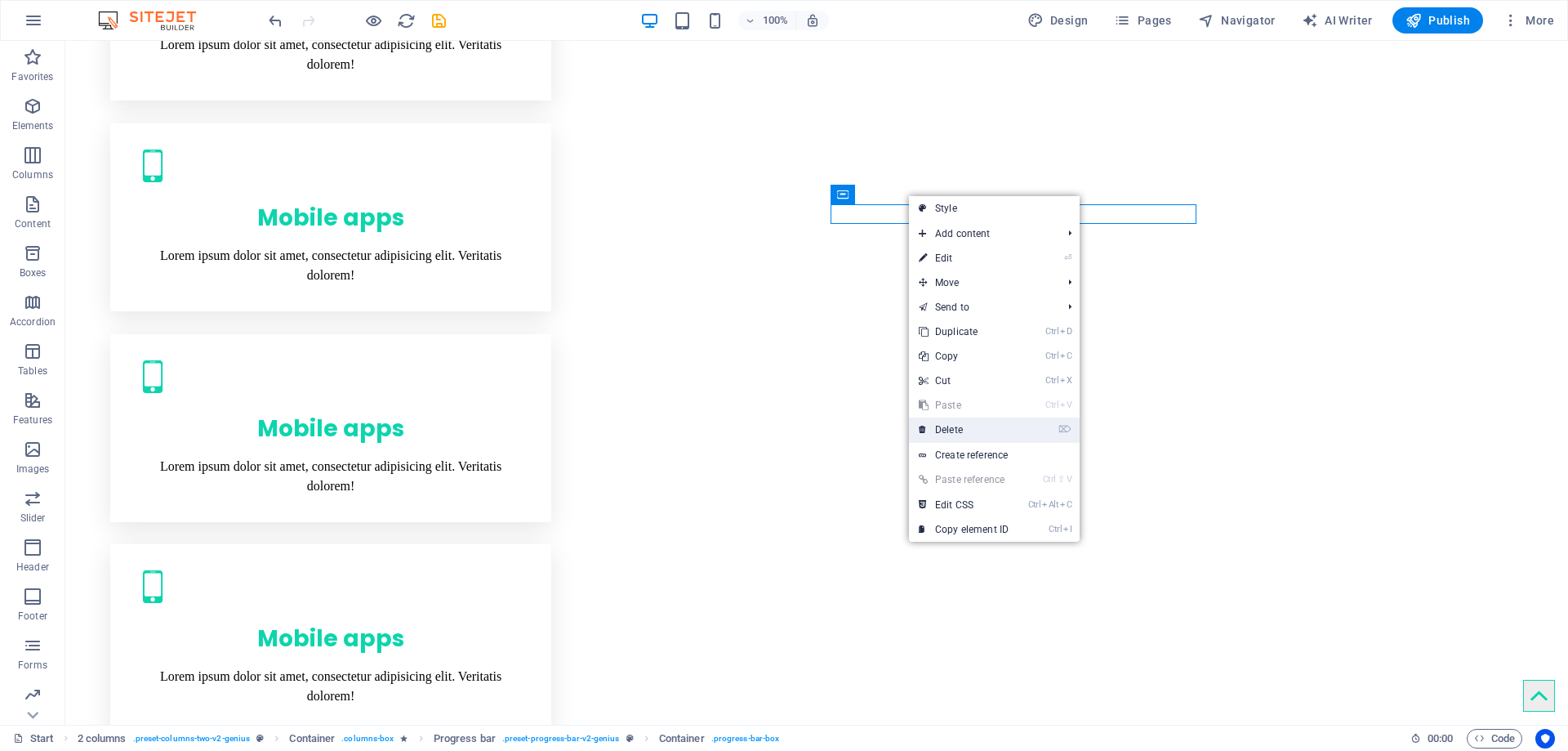
click at [956, 424] on link "⌦ Delete" at bounding box center [964, 429] width 110 height 24
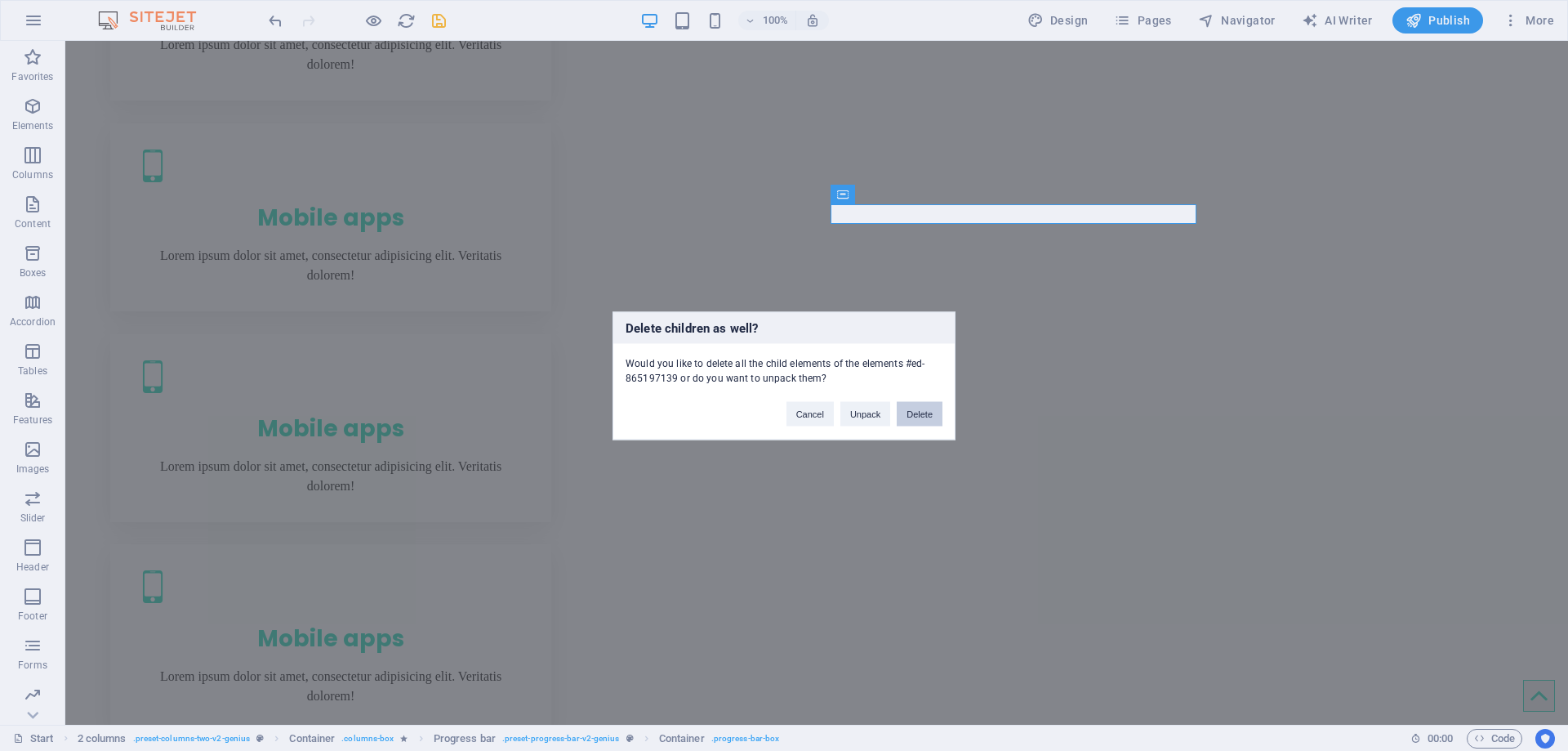
click at [934, 418] on button "Delete" at bounding box center [919, 413] width 46 height 24
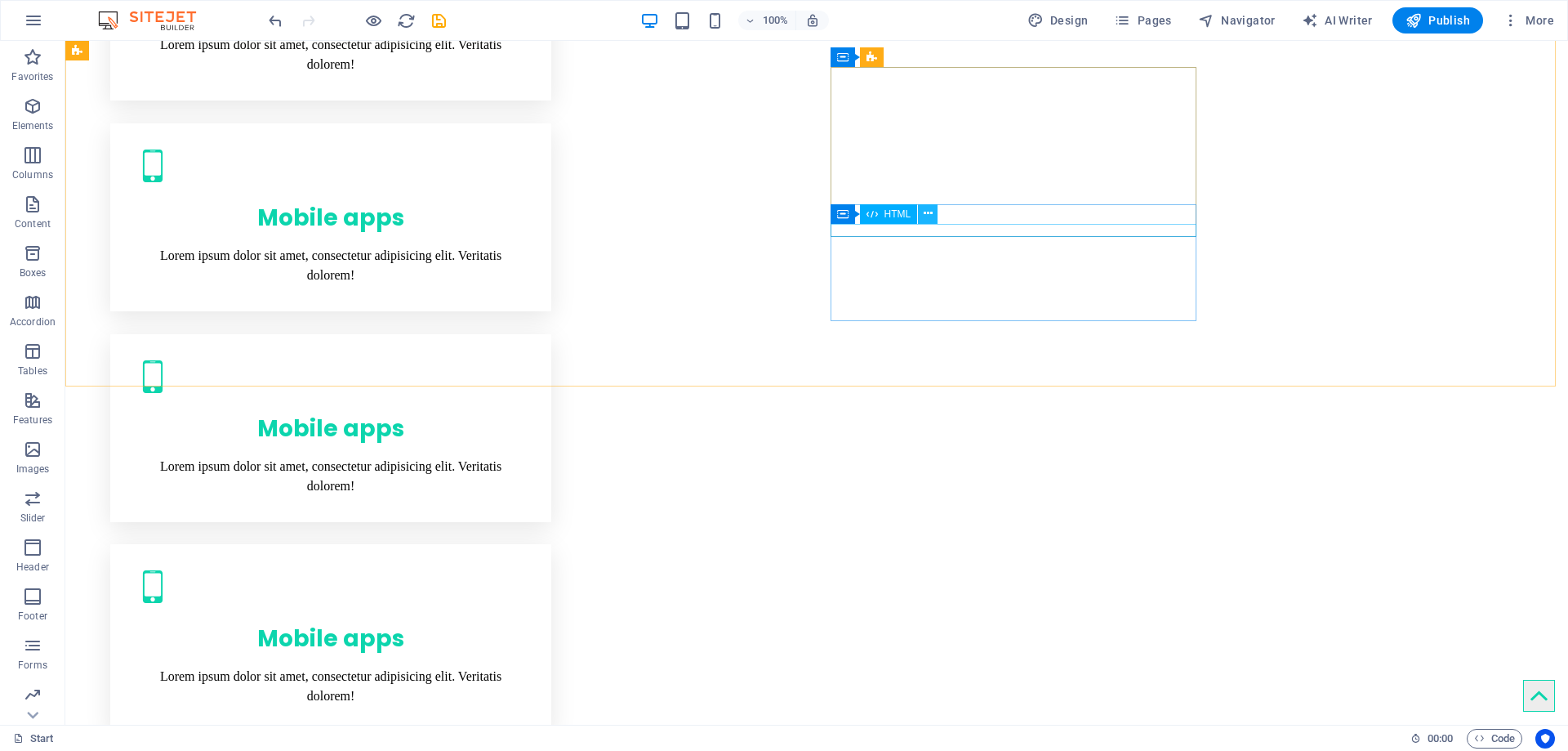
click at [923, 217] on button at bounding box center [928, 214] width 19 height 19
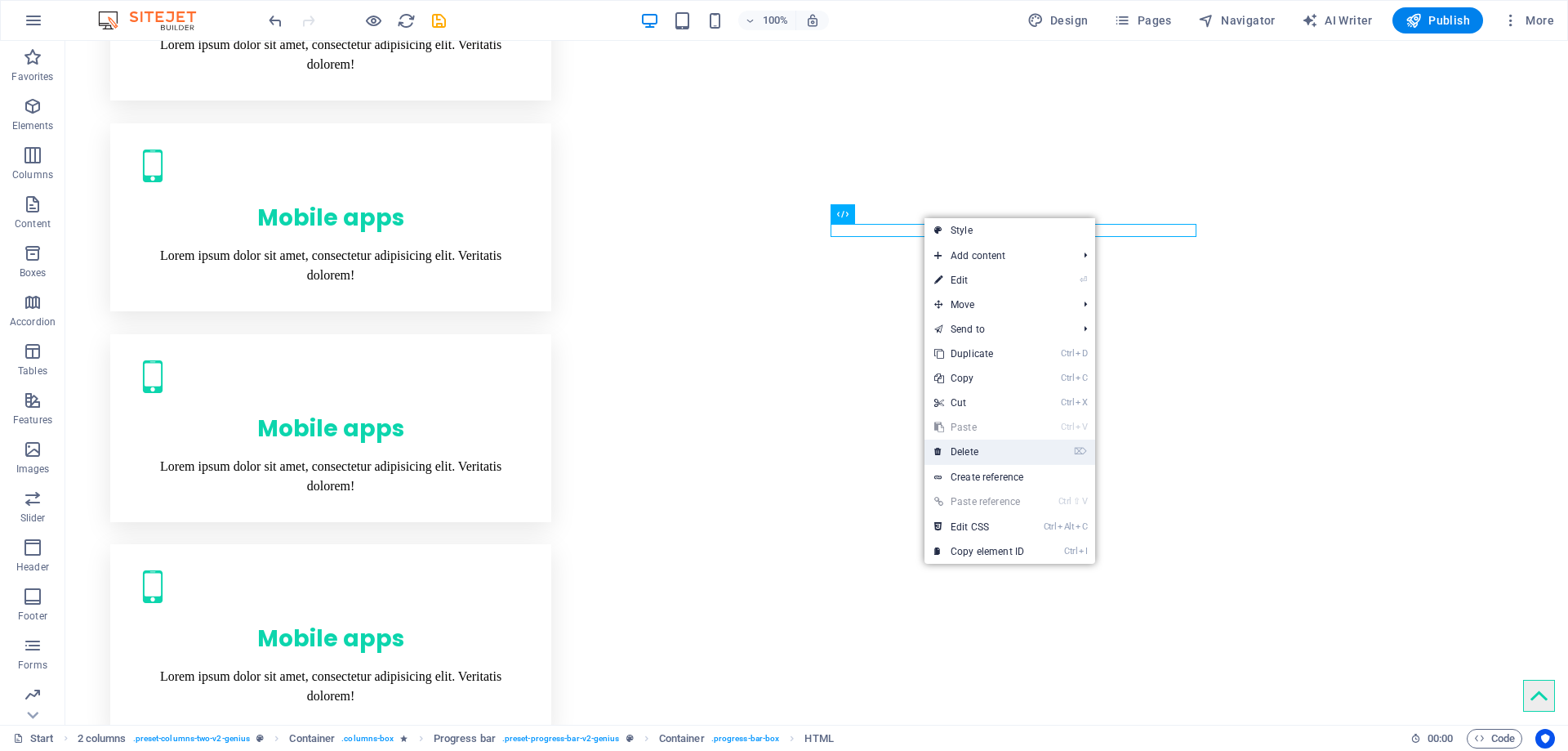
click at [971, 448] on link "⌦ Delete" at bounding box center [979, 451] width 110 height 24
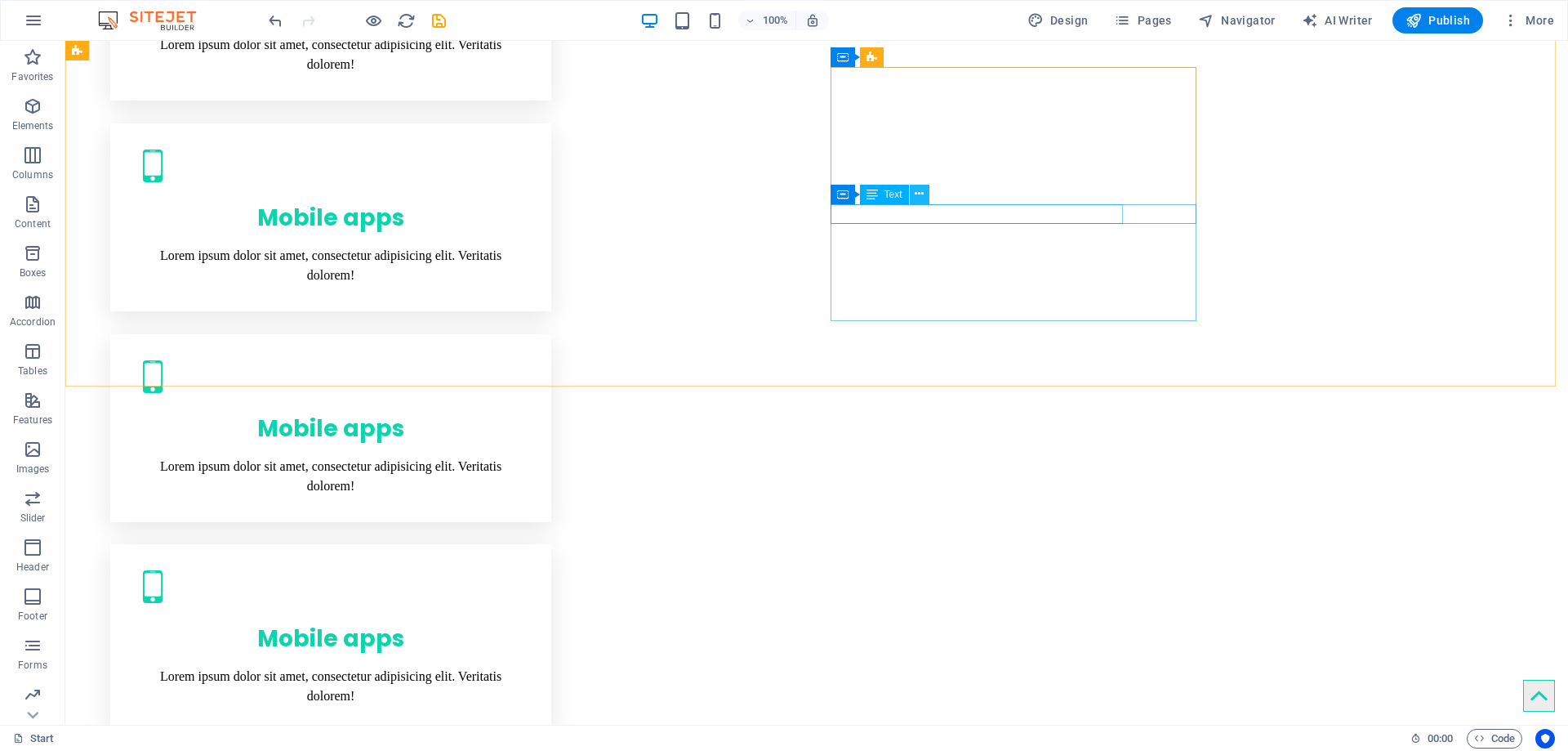
click at [916, 196] on icon at bounding box center [918, 194] width 9 height 17
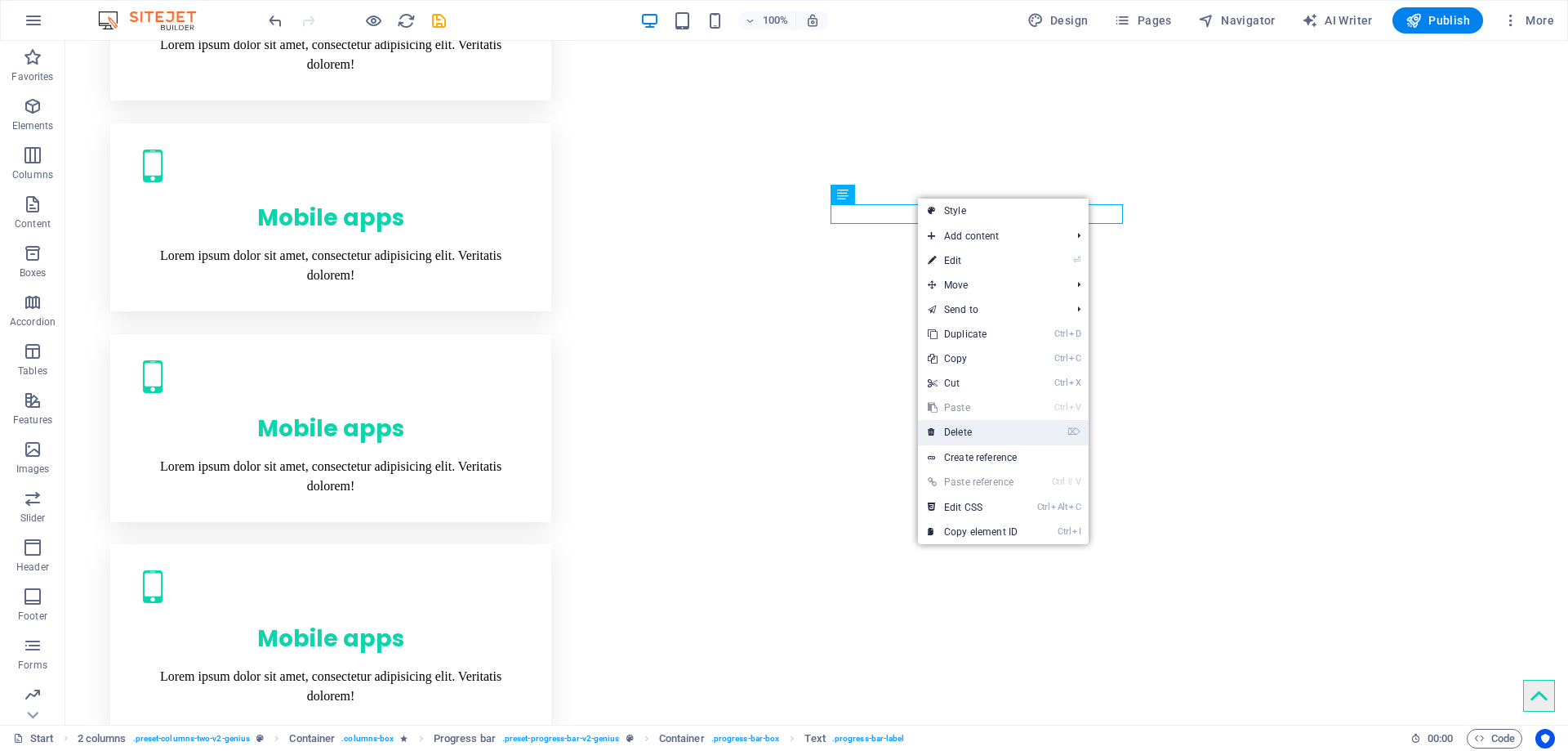
click at [942, 431] on link "⌦ Delete" at bounding box center [973, 431] width 110 height 24
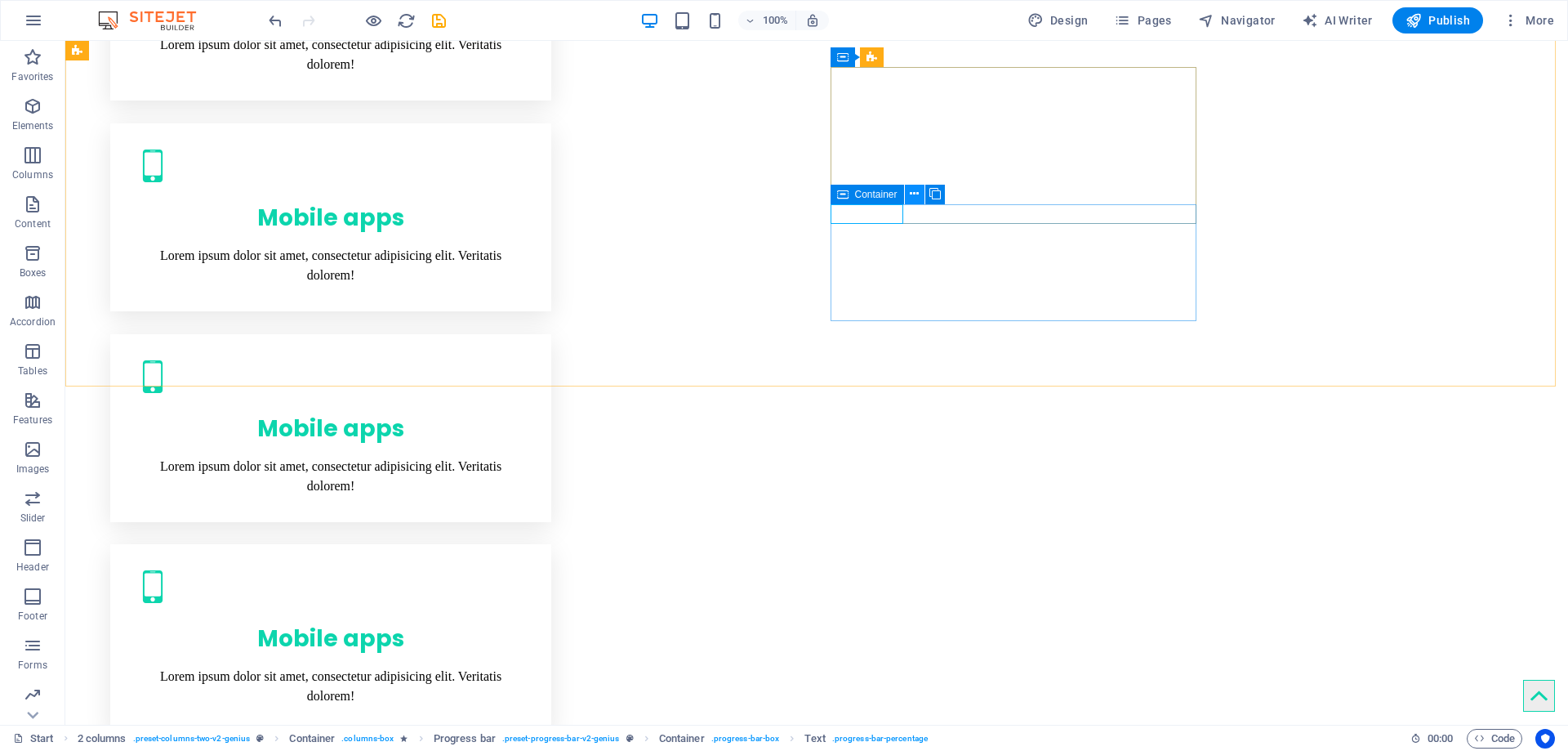
click at [918, 188] on icon at bounding box center [913, 194] width 9 height 17
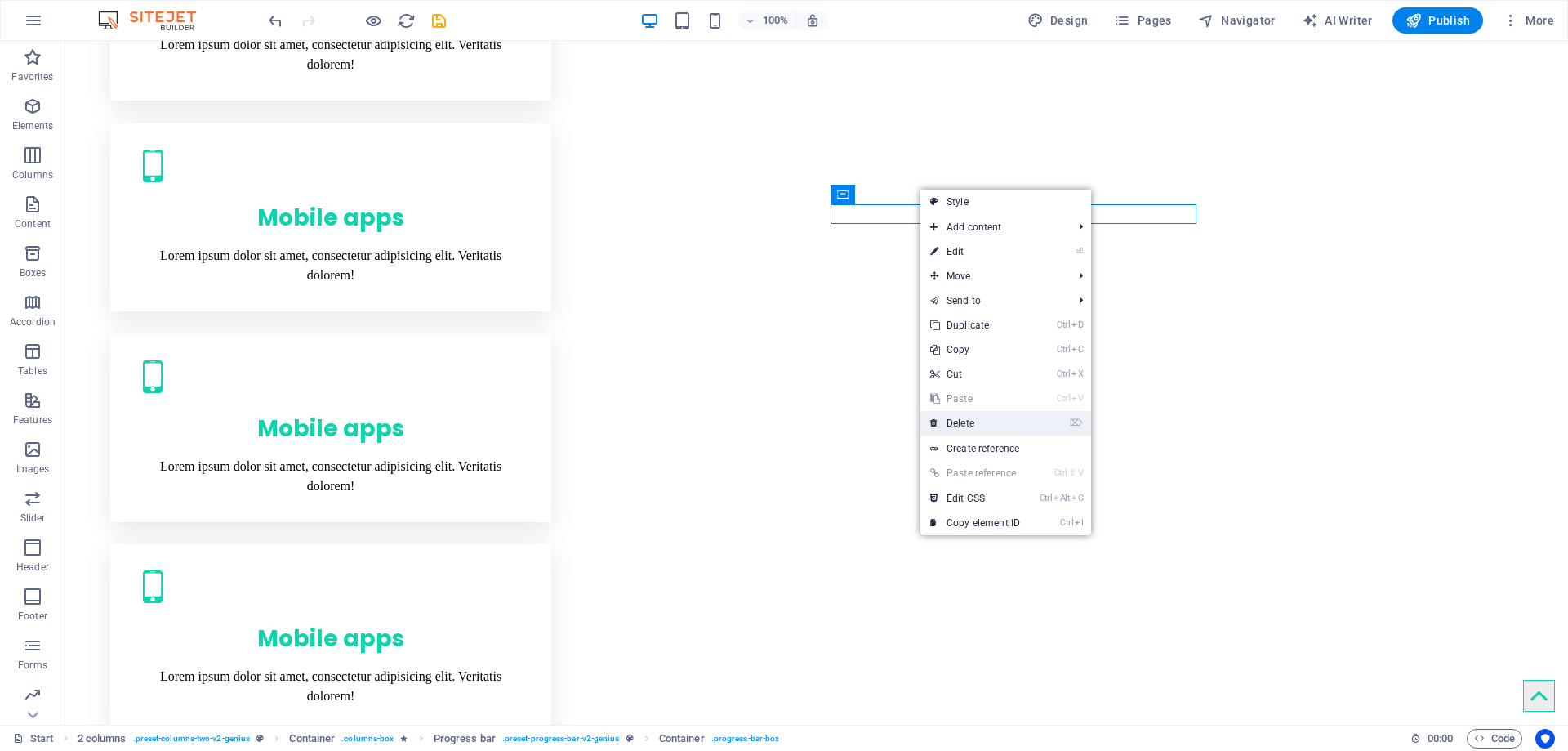
click at [979, 418] on link "⌦ Delete" at bounding box center [975, 423] width 110 height 24
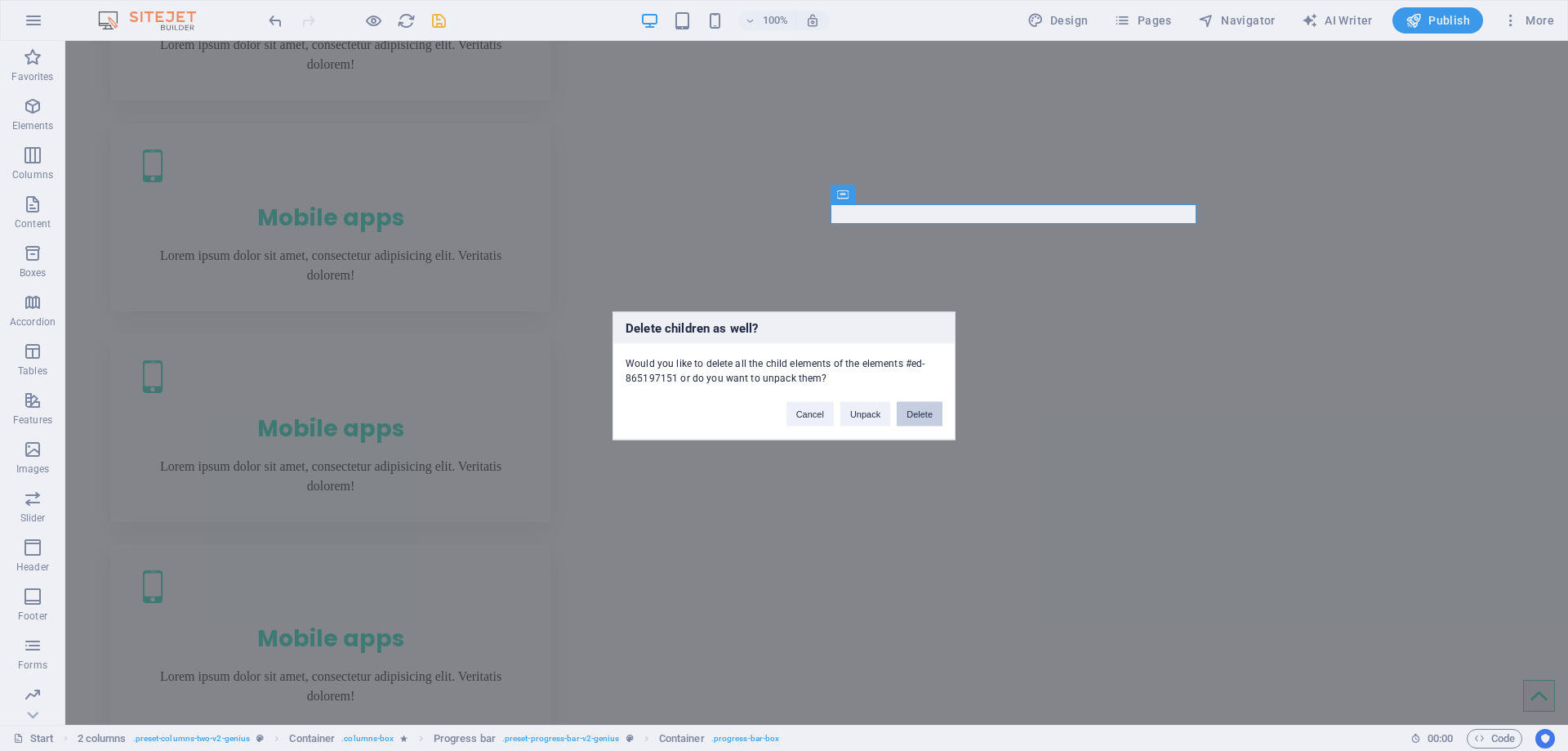
click at [924, 417] on button "Delete" at bounding box center [919, 413] width 46 height 24
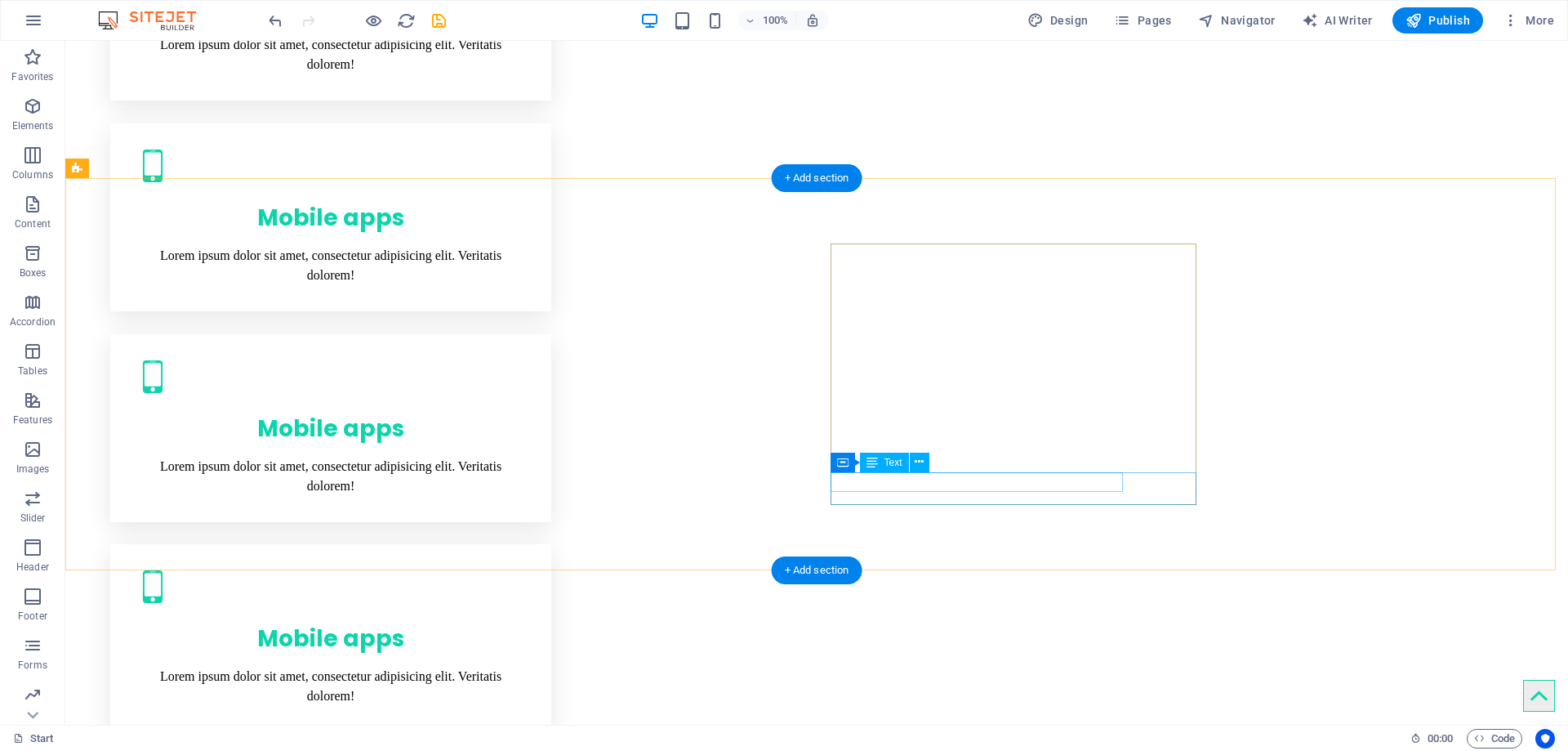
scroll to position [2064, 0]
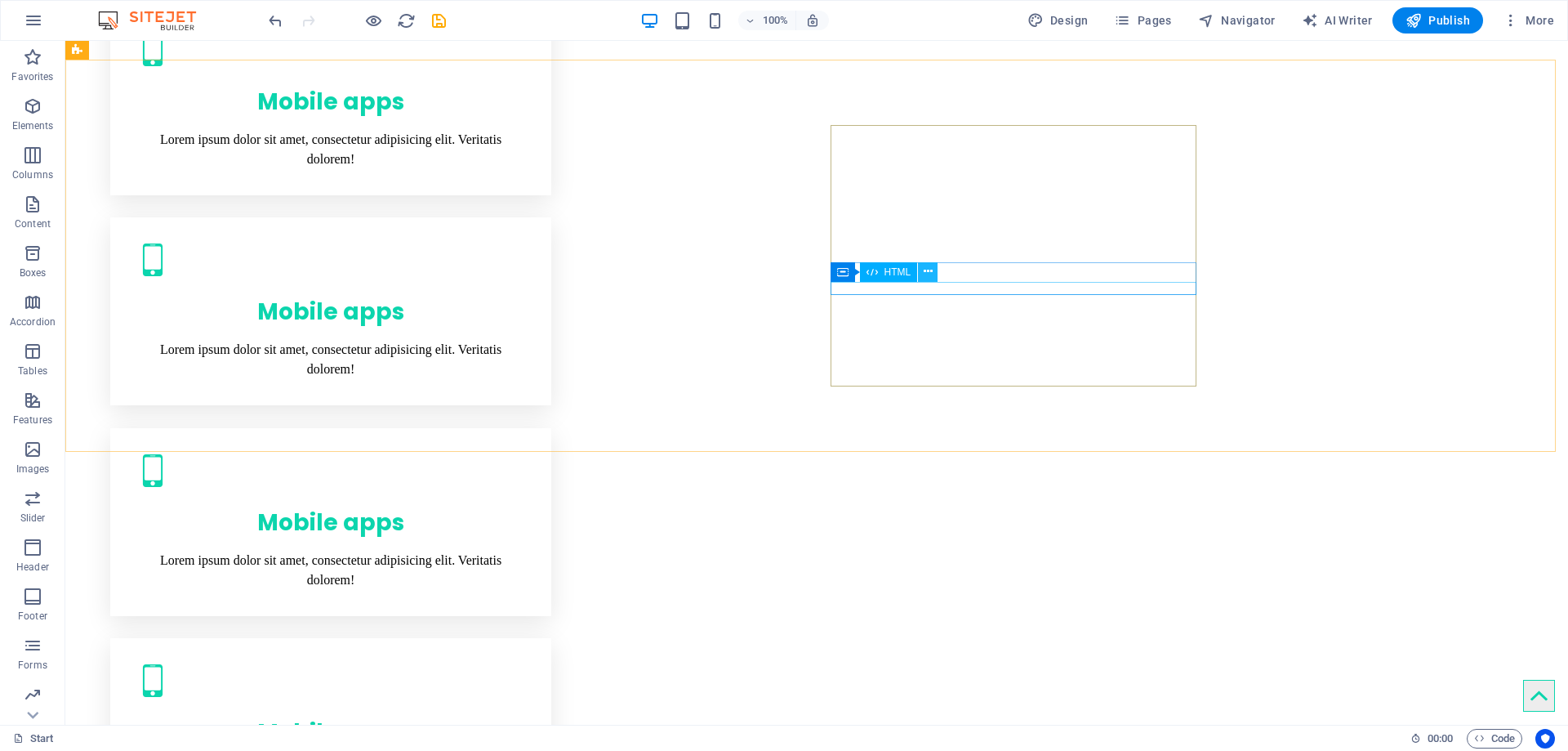
click at [929, 272] on icon at bounding box center [927, 272] width 9 height 17
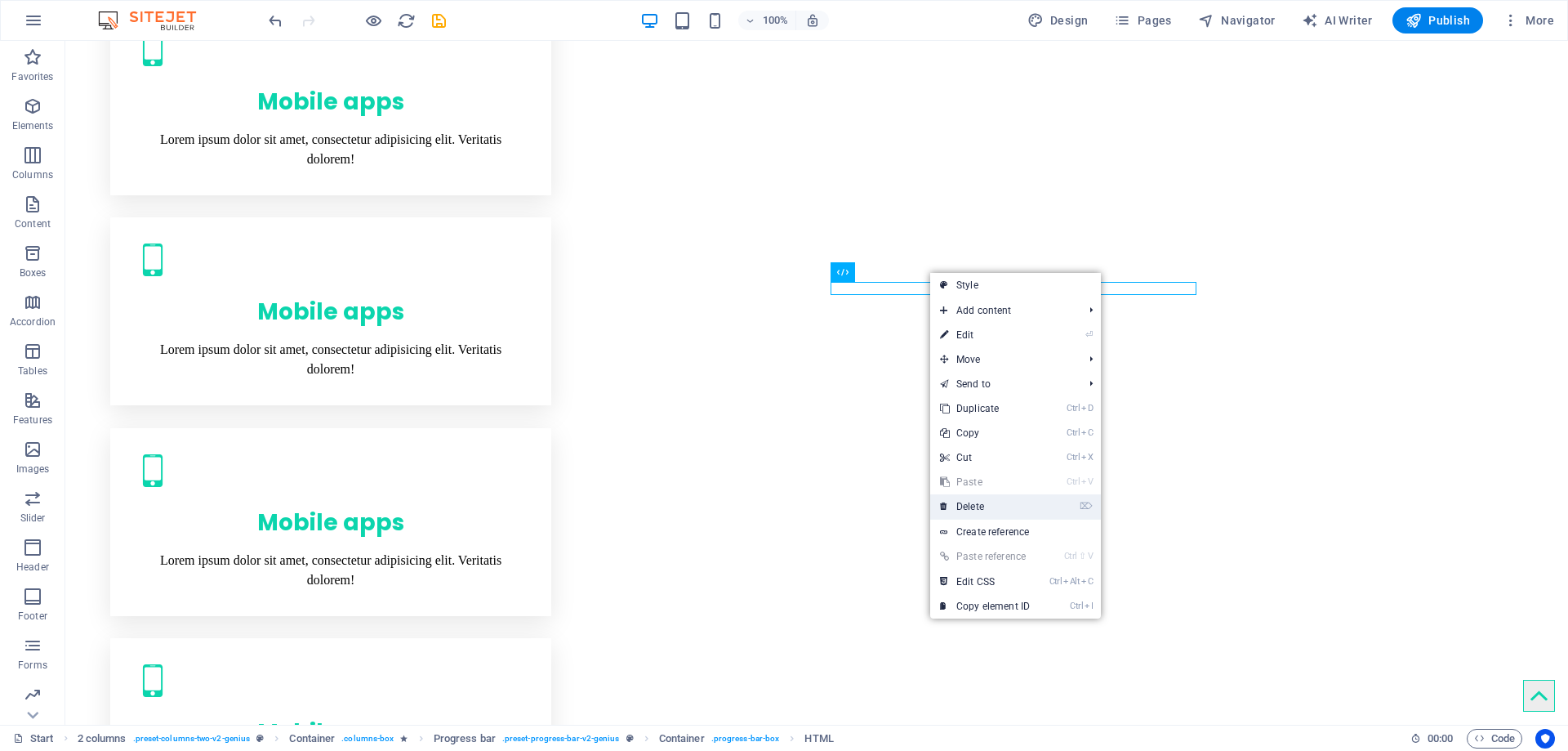
drag, startPoint x: 974, startPoint y: 510, endPoint x: 885, endPoint y: 418, distance: 128.0
click at [974, 510] on link "⌦ Delete" at bounding box center [985, 505] width 110 height 24
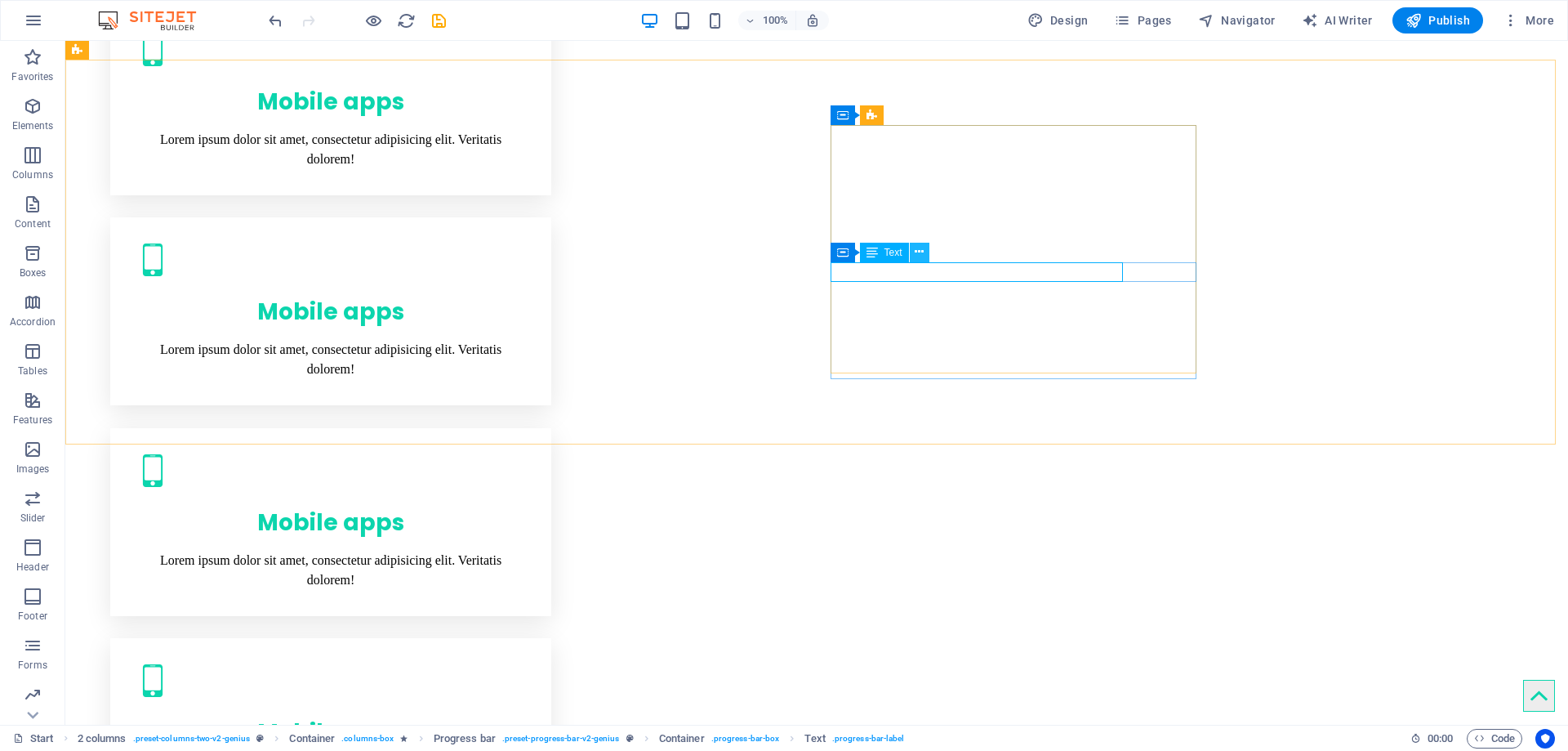
click at [922, 246] on icon at bounding box center [918, 252] width 9 height 17
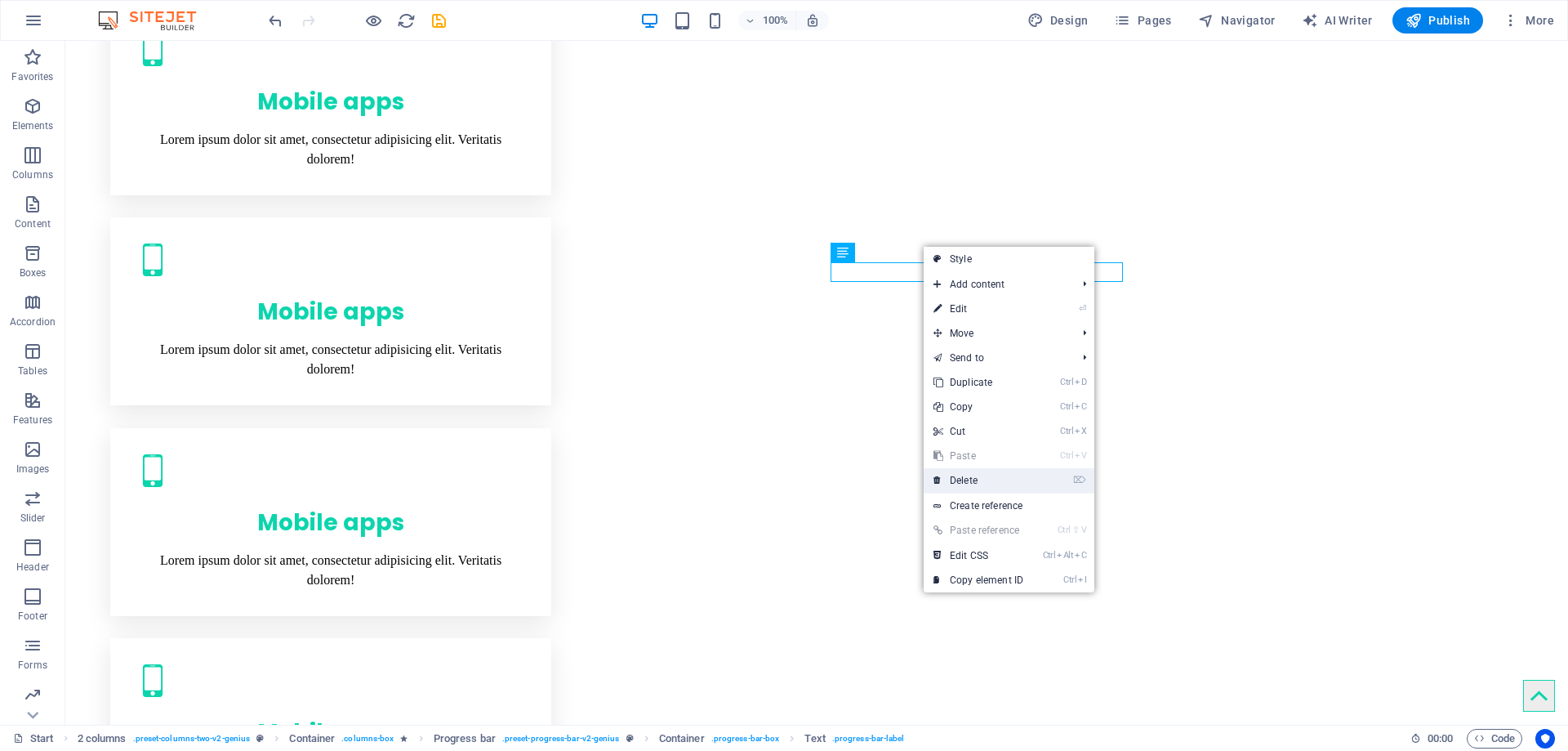
click at [973, 474] on link "⌦ Delete" at bounding box center [978, 479] width 110 height 24
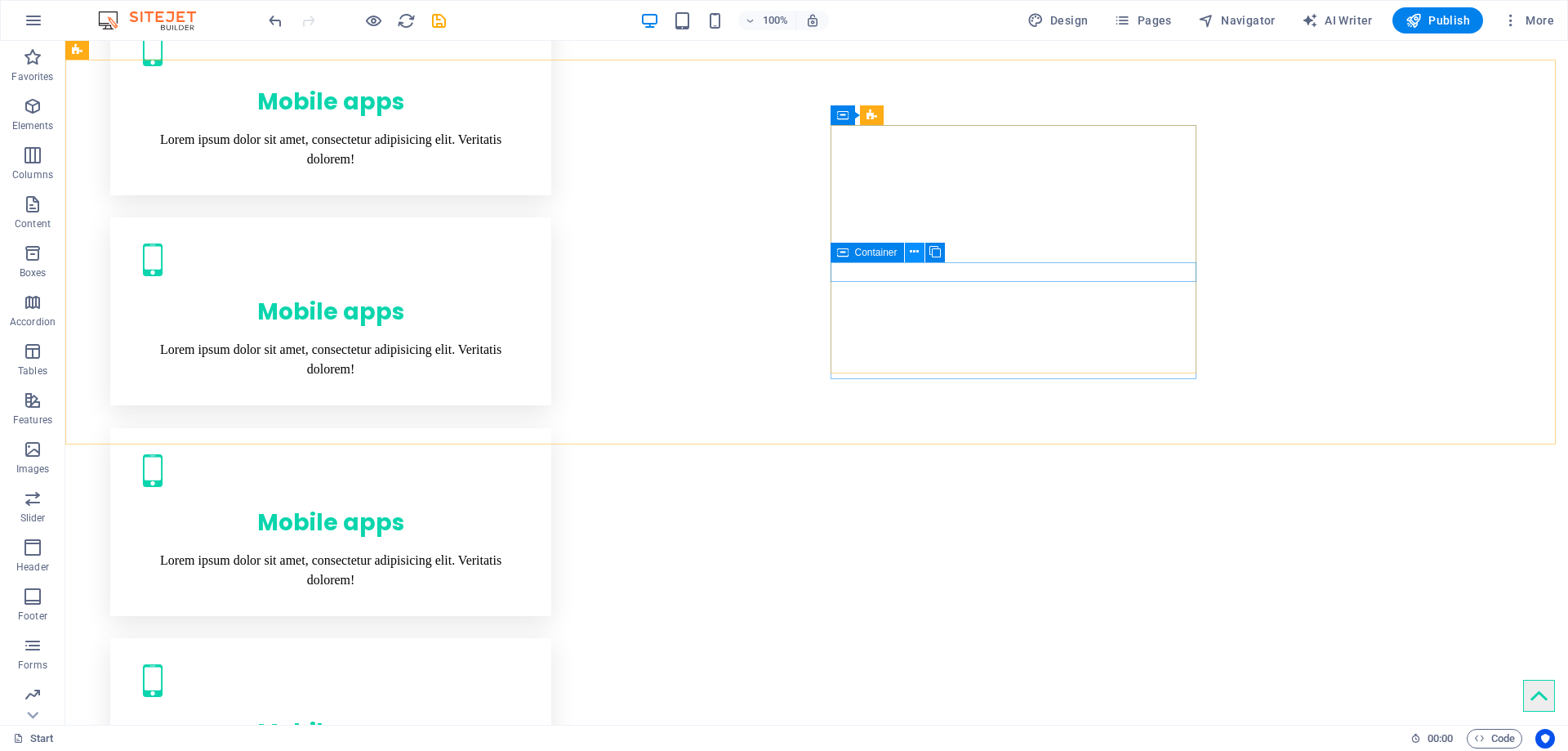
click at [917, 250] on icon at bounding box center [913, 252] width 9 height 17
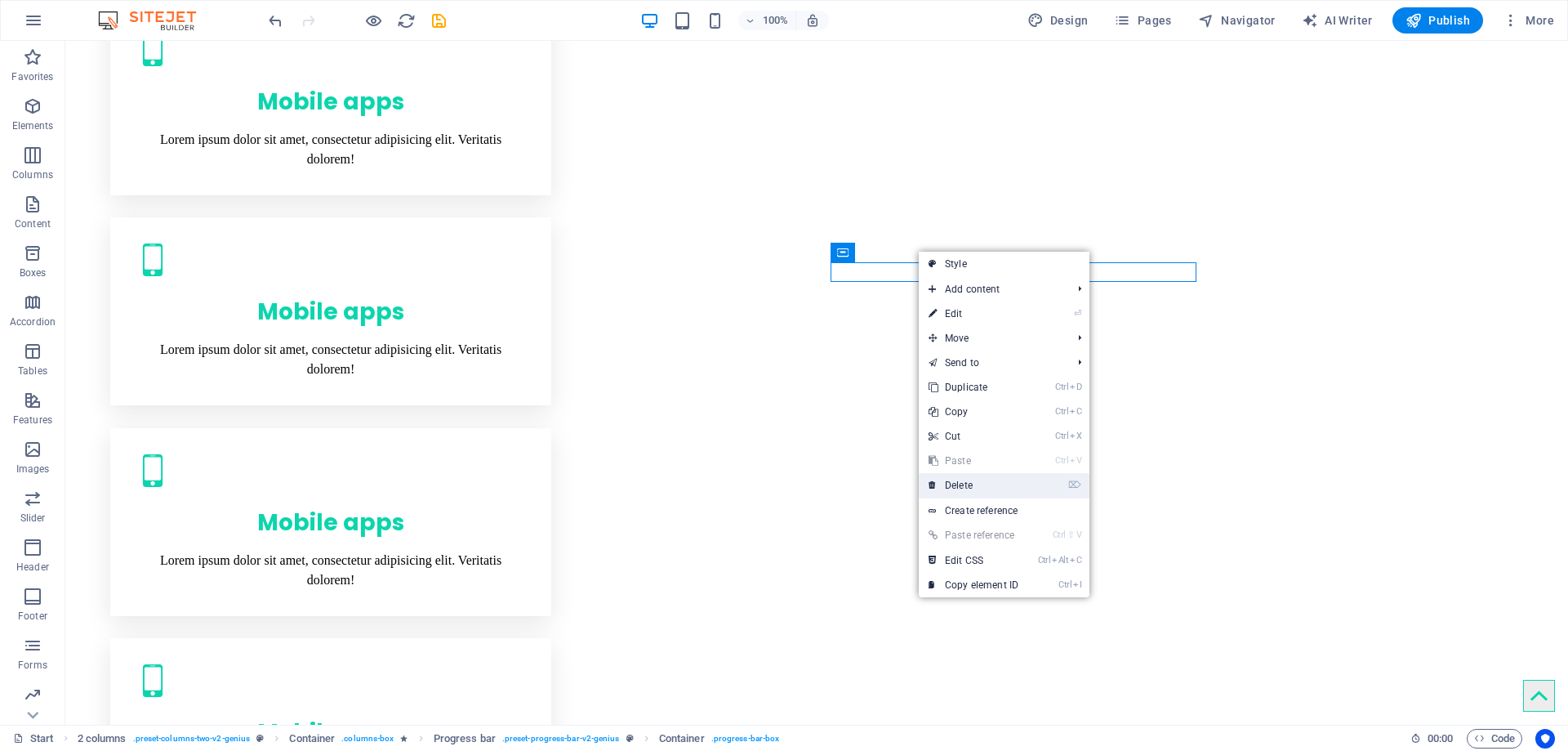
click at [963, 487] on link "⌦ Delete" at bounding box center [973, 484] width 110 height 24
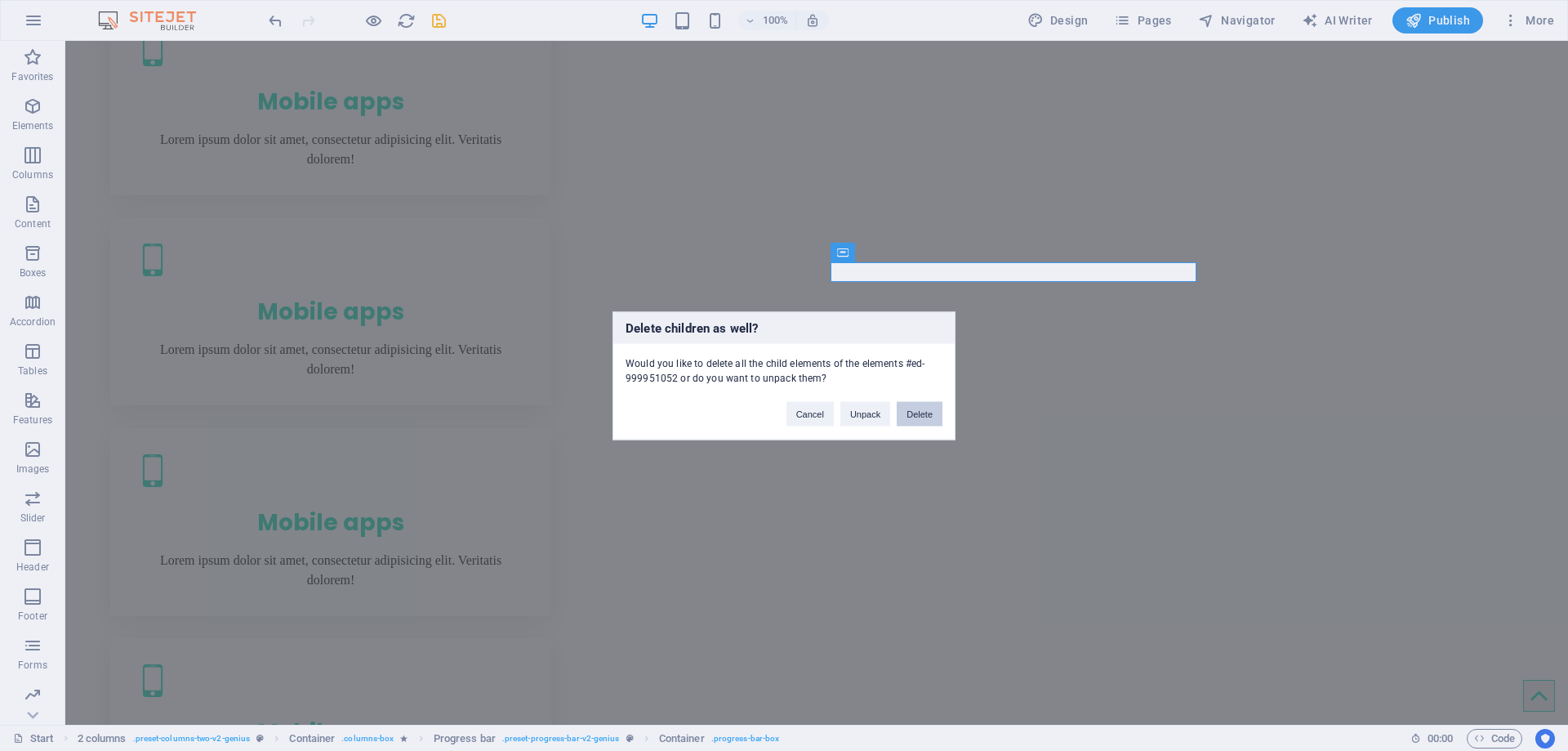
click at [926, 419] on button "Delete" at bounding box center [919, 413] width 46 height 24
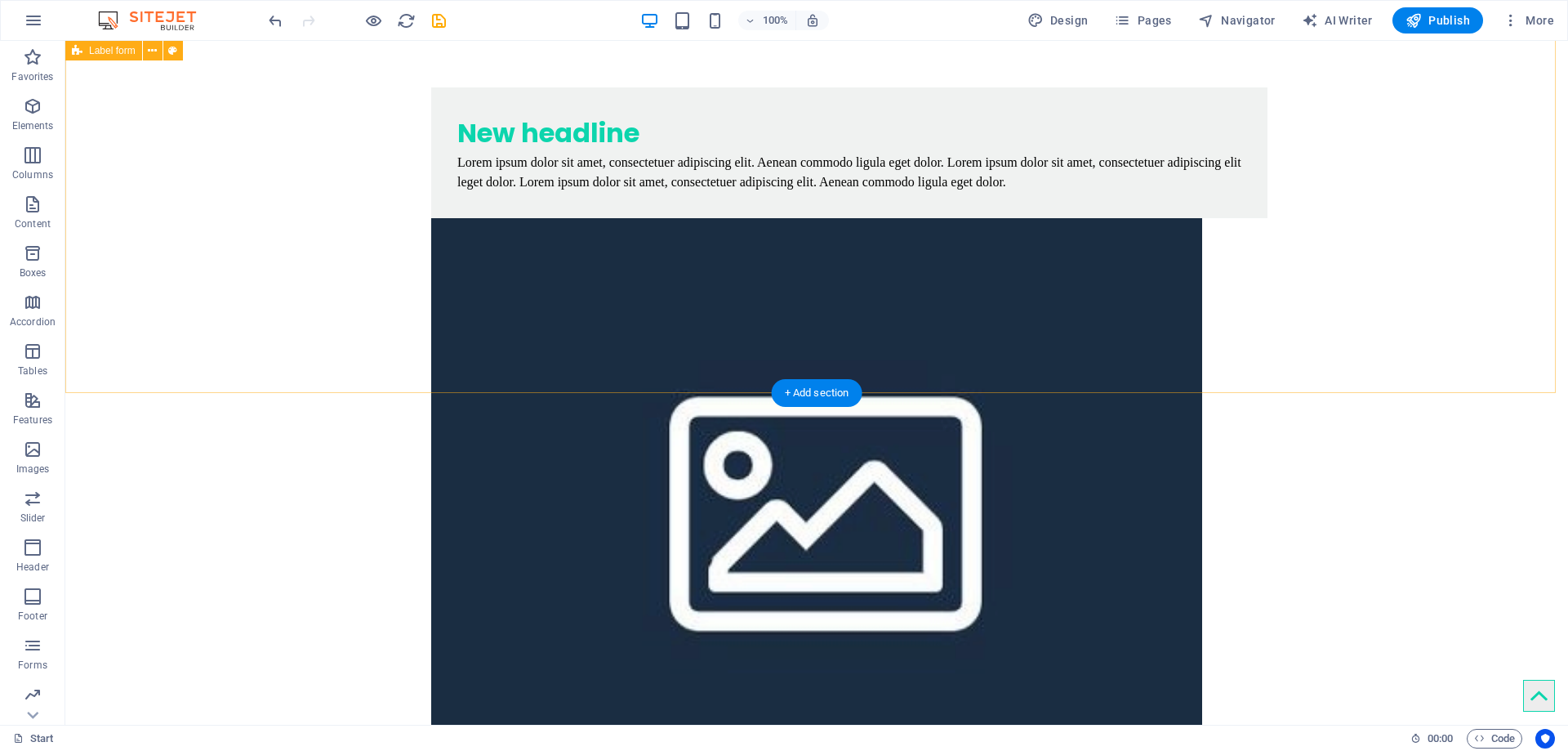
scroll to position [5738, 0]
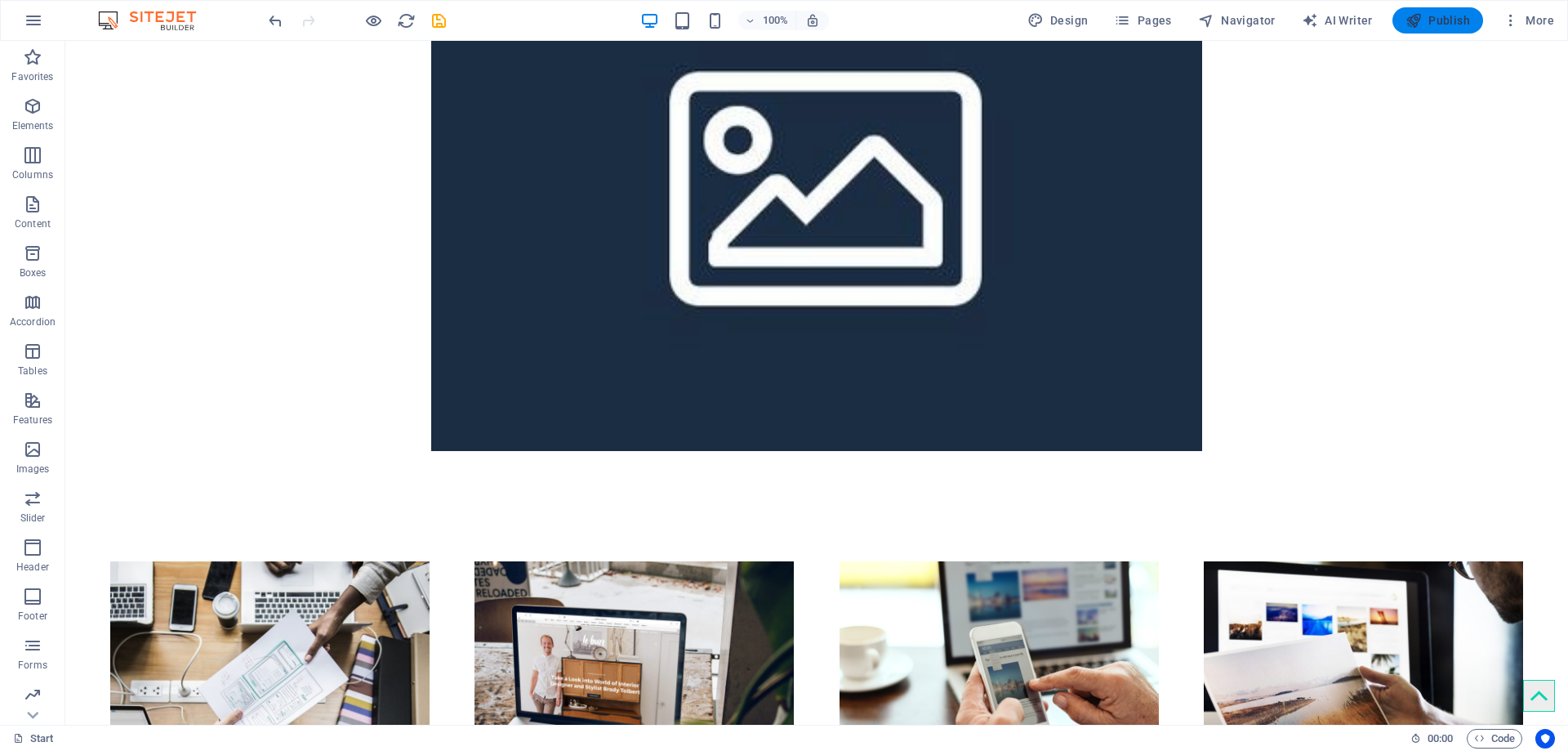
click at [1455, 15] on span "Publish" at bounding box center [1437, 20] width 64 height 16
